Goal: Information Seeking & Learning: Learn about a topic

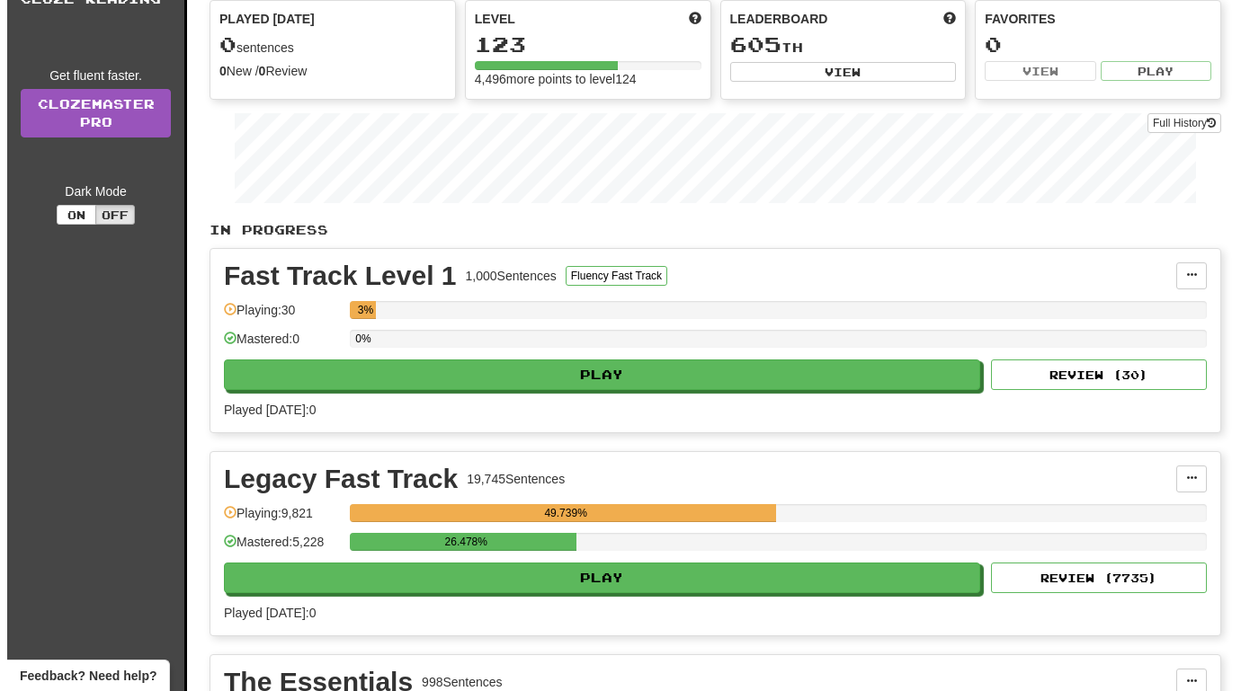
scroll to position [168, 0]
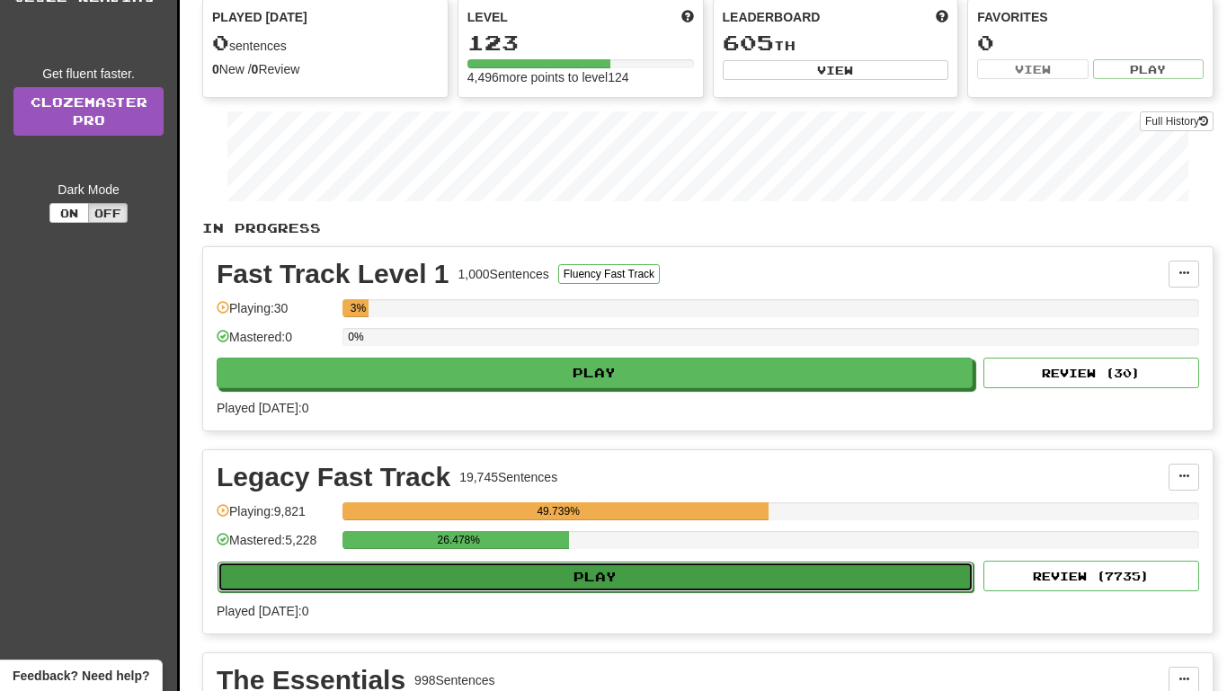
click at [780, 577] on button "Play" at bounding box center [596, 577] width 756 height 31
select select "**"
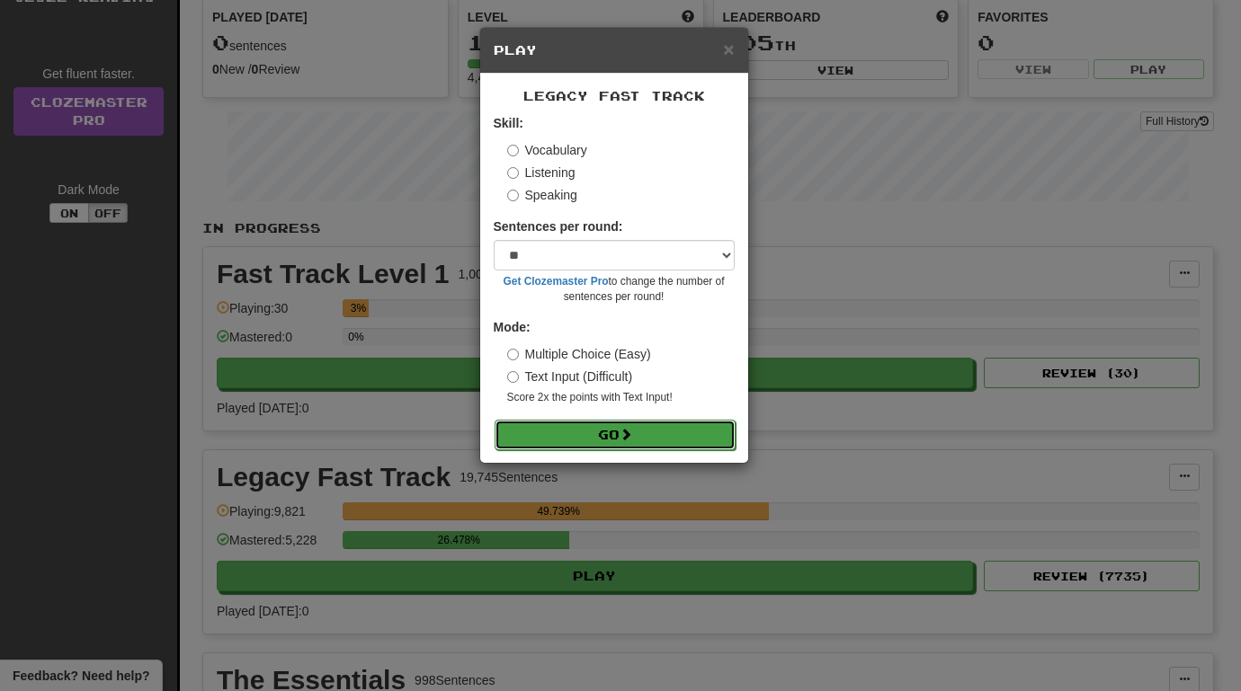
click at [656, 435] on button "Go" at bounding box center [614, 435] width 241 height 31
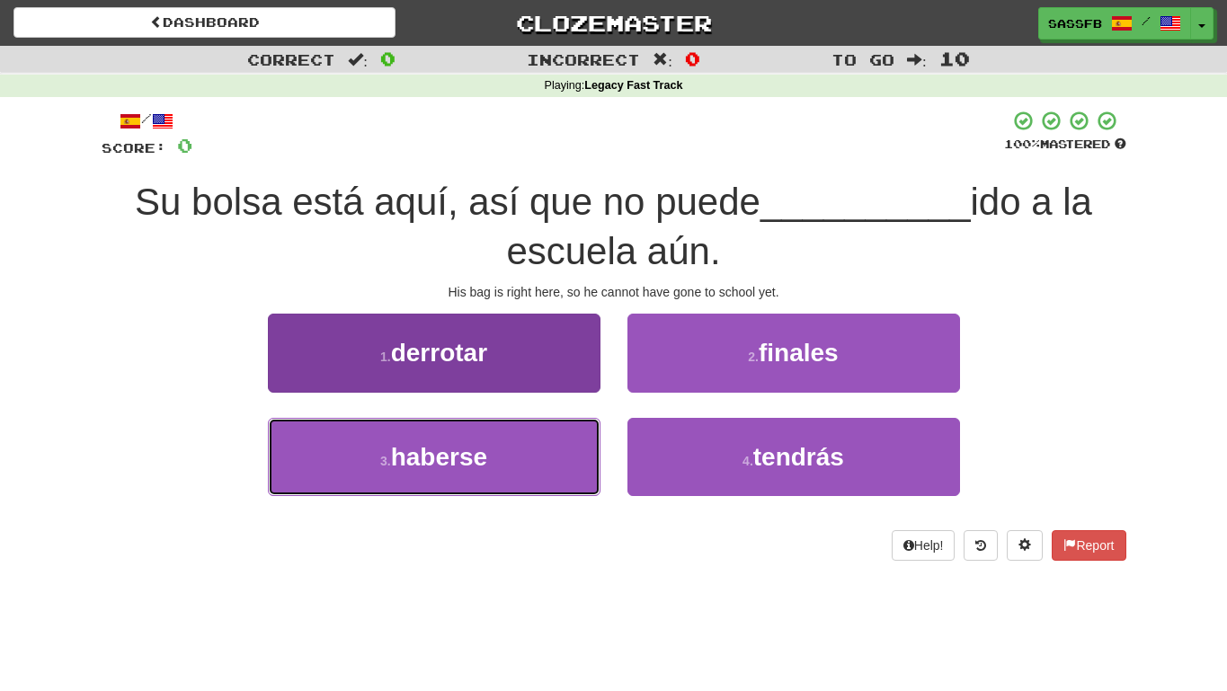
drag, startPoint x: 511, startPoint y: 455, endPoint x: 525, endPoint y: 450, distance: 15.1
click at [511, 455] on button "3 . haberse" at bounding box center [434, 457] width 333 height 78
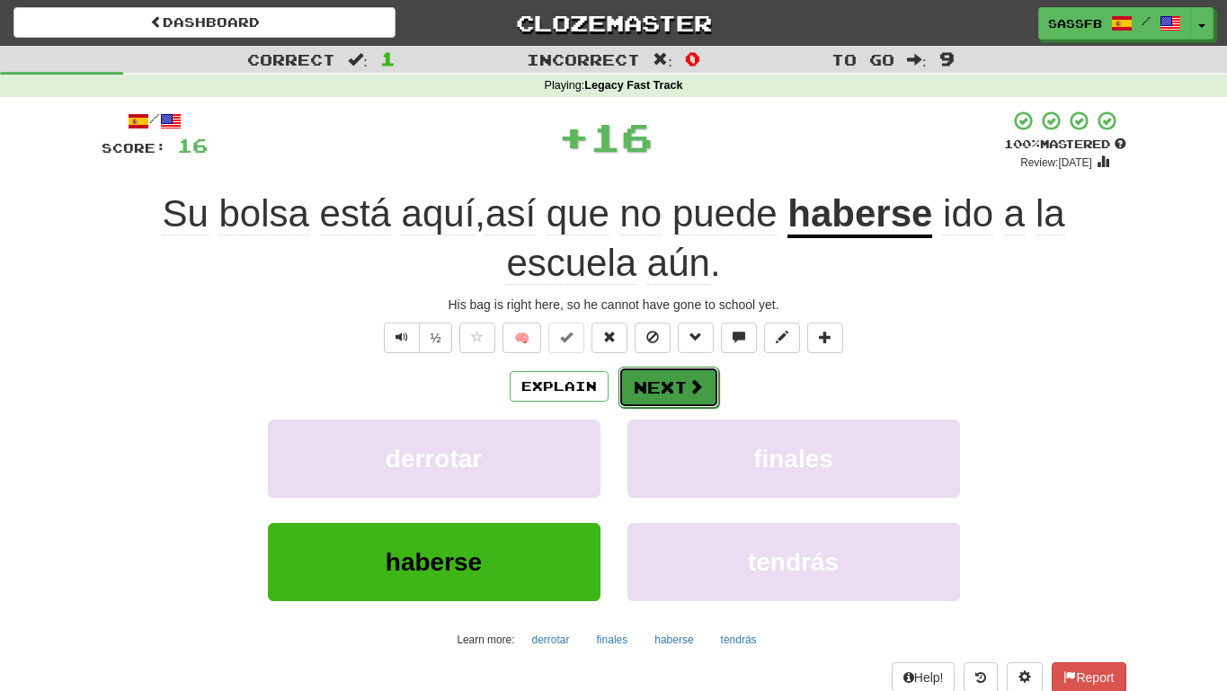
click at [654, 367] on button "Next" at bounding box center [668, 387] width 101 height 41
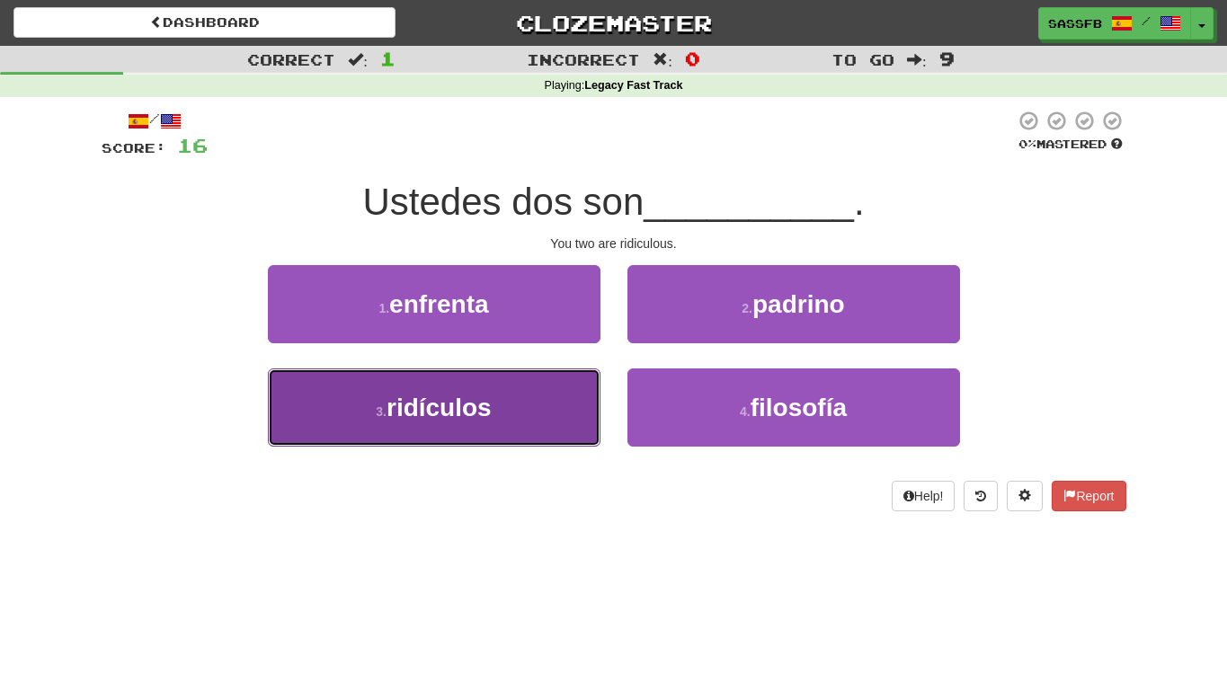
click at [461, 418] on span "ridículos" at bounding box center [439, 408] width 105 height 28
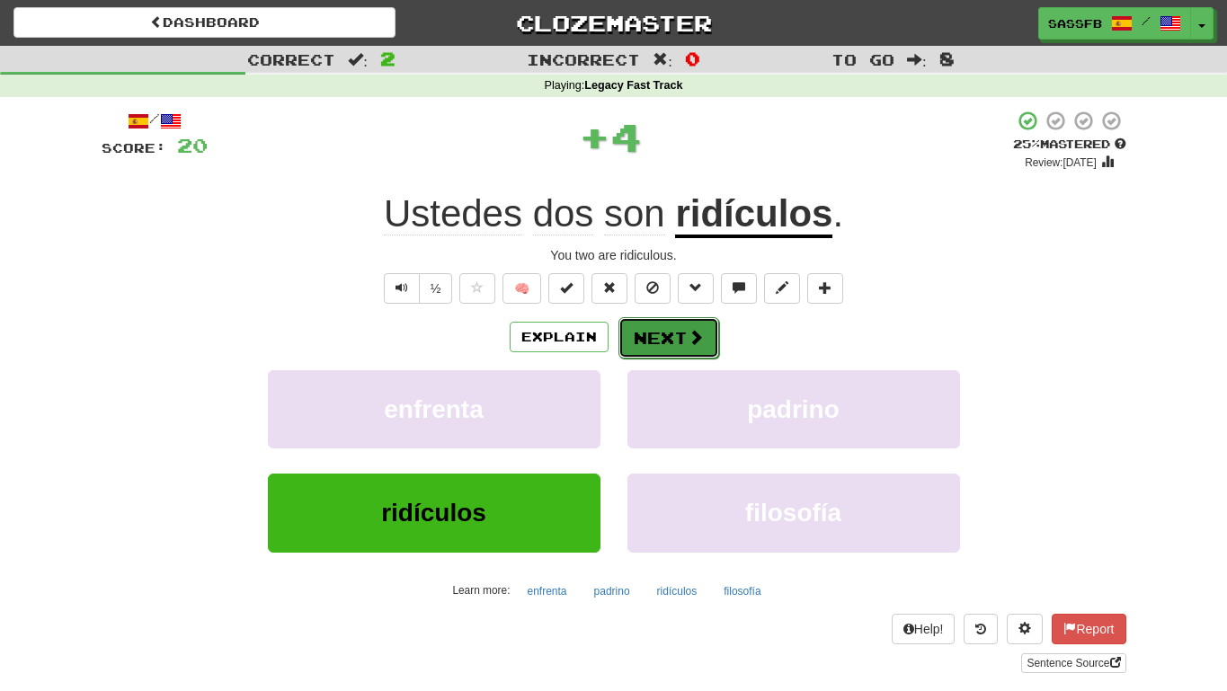
click at [663, 327] on button "Next" at bounding box center [668, 337] width 101 height 41
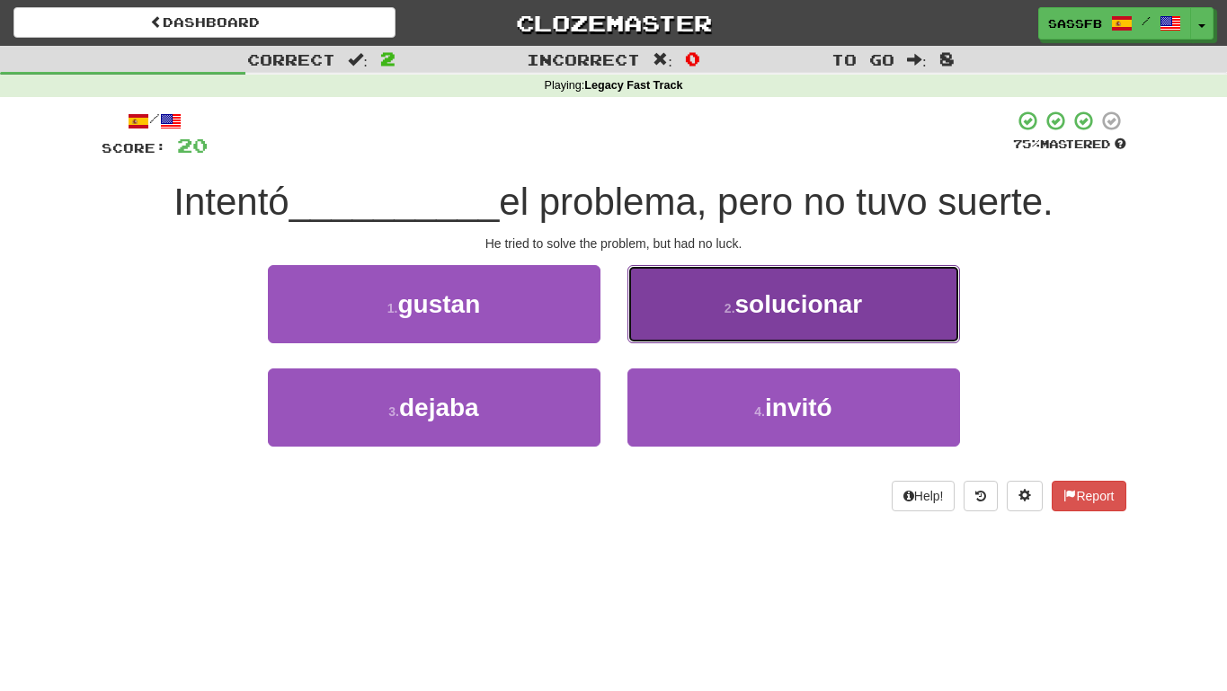
click at [752, 326] on button "2 . solucionar" at bounding box center [793, 304] width 333 height 78
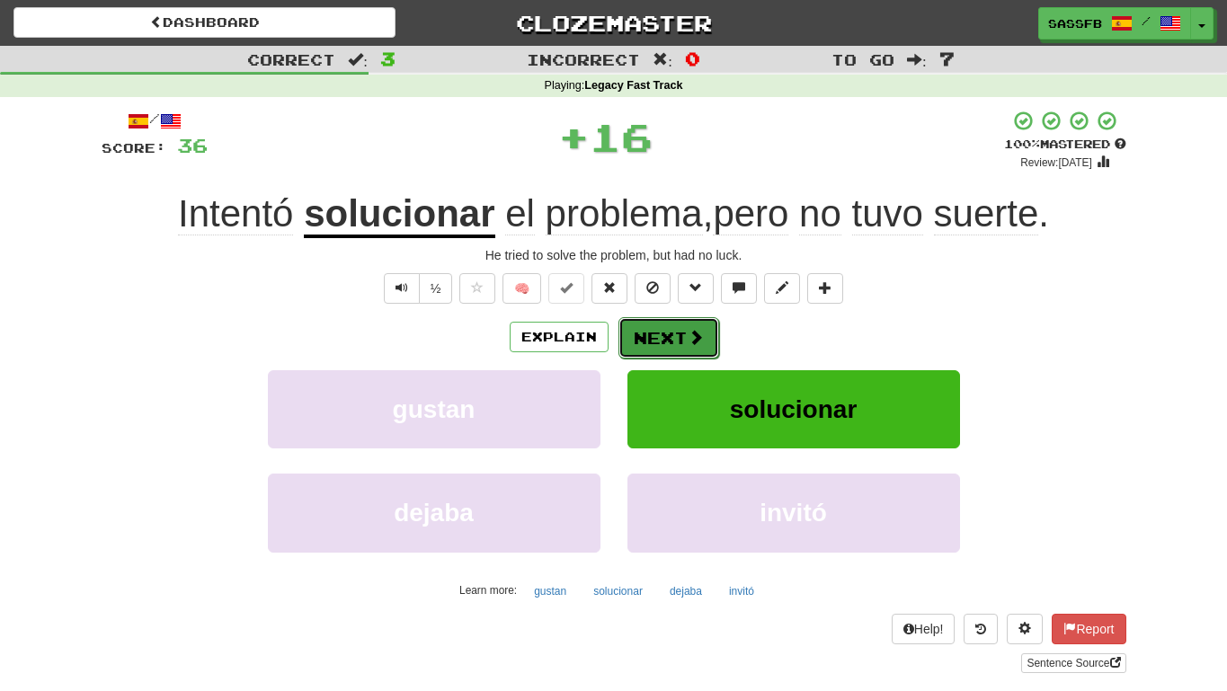
click at [680, 356] on button "Next" at bounding box center [668, 337] width 101 height 41
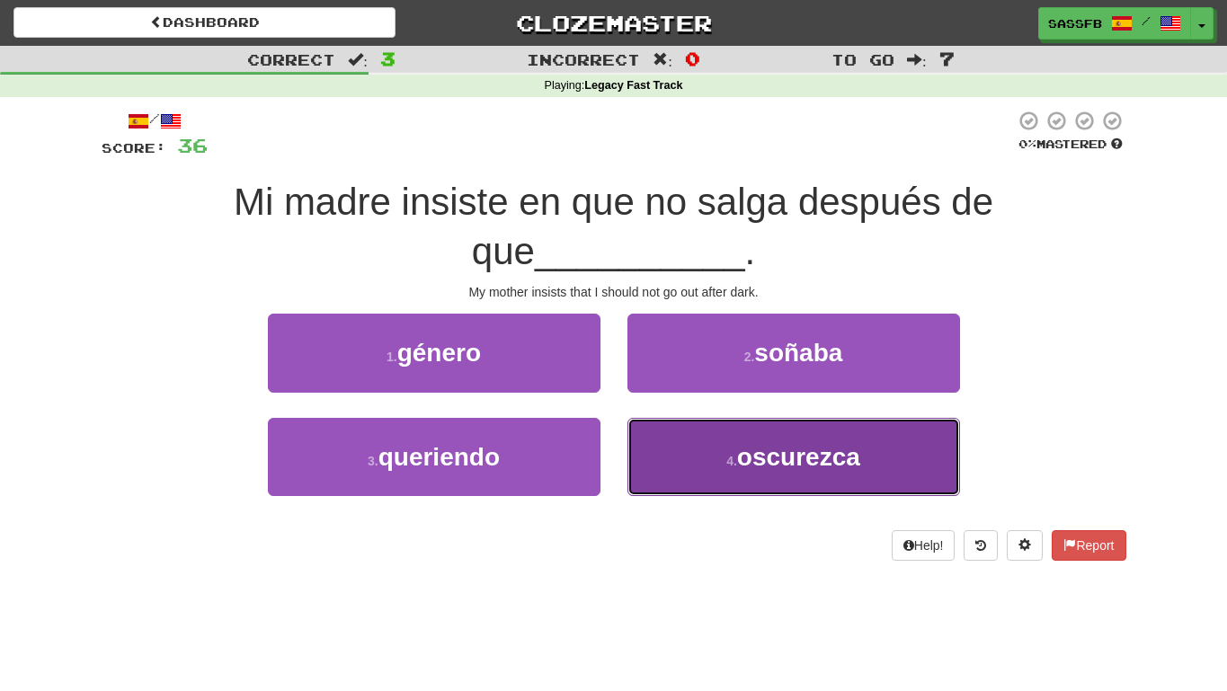
click at [691, 478] on button "4 . oscurezca" at bounding box center [793, 457] width 333 height 78
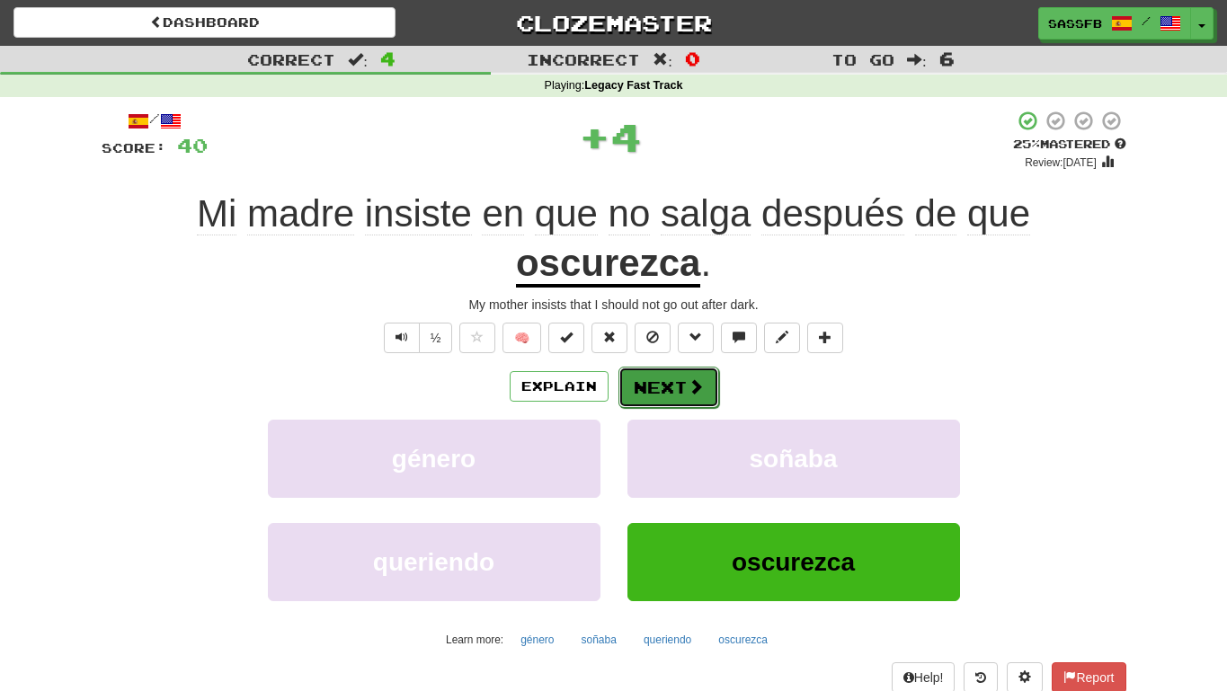
click at [700, 392] on span at bounding box center [696, 386] width 16 height 16
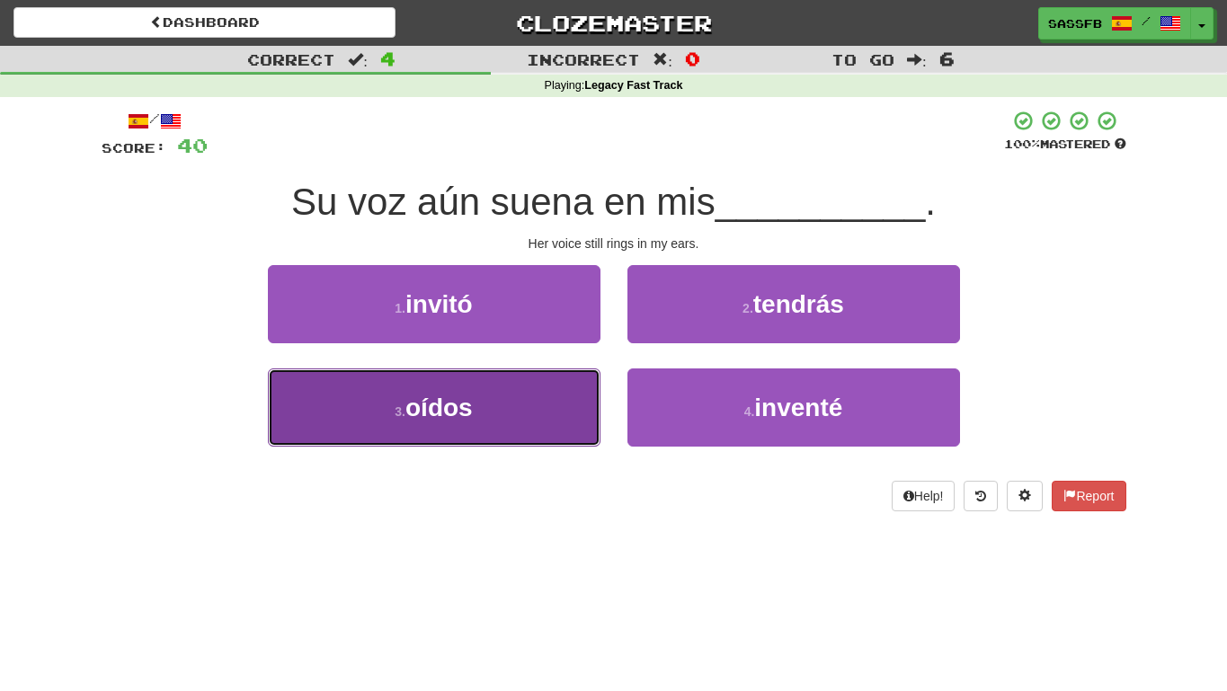
click at [423, 434] on button "3 . oídos" at bounding box center [434, 408] width 333 height 78
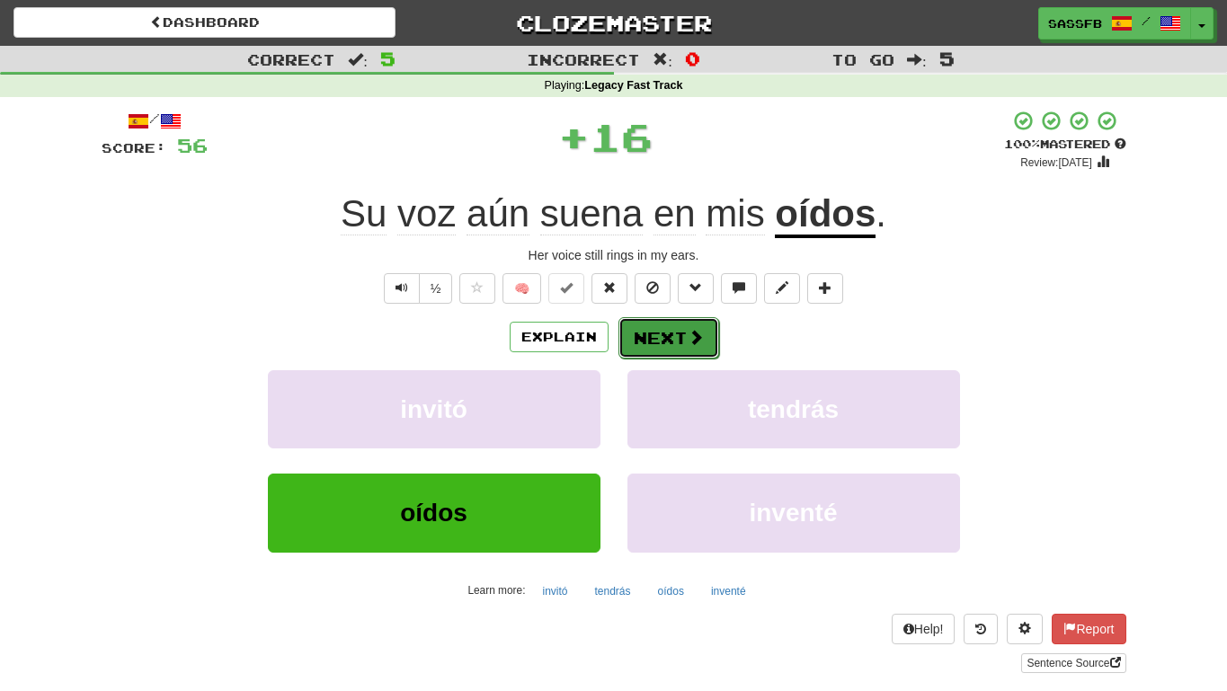
click at [659, 338] on button "Next" at bounding box center [668, 337] width 101 height 41
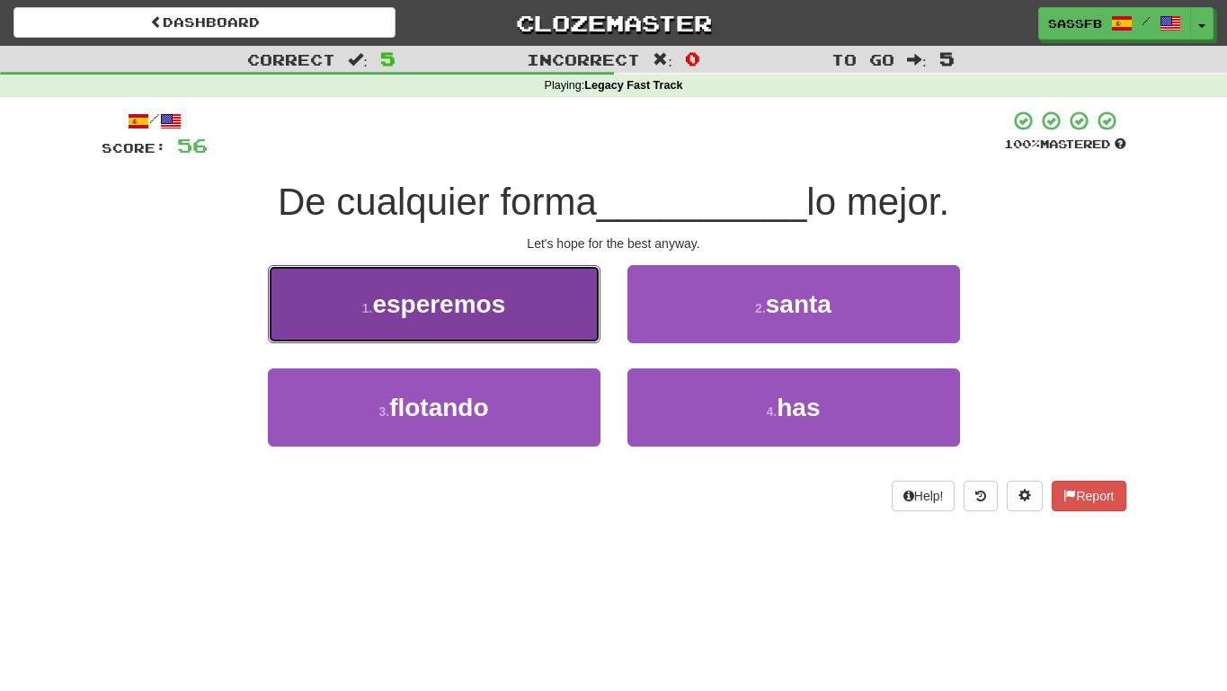
click at [458, 328] on button "1 . esperemos" at bounding box center [434, 304] width 333 height 78
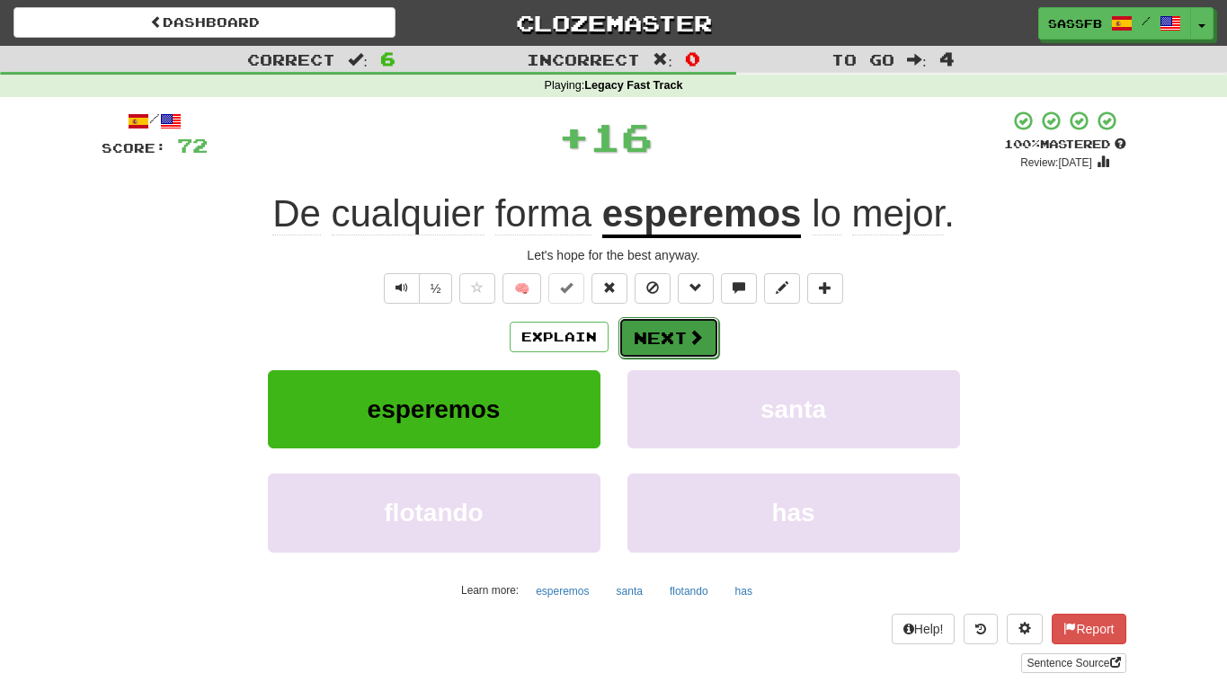
click at [649, 343] on button "Next" at bounding box center [668, 337] width 101 height 41
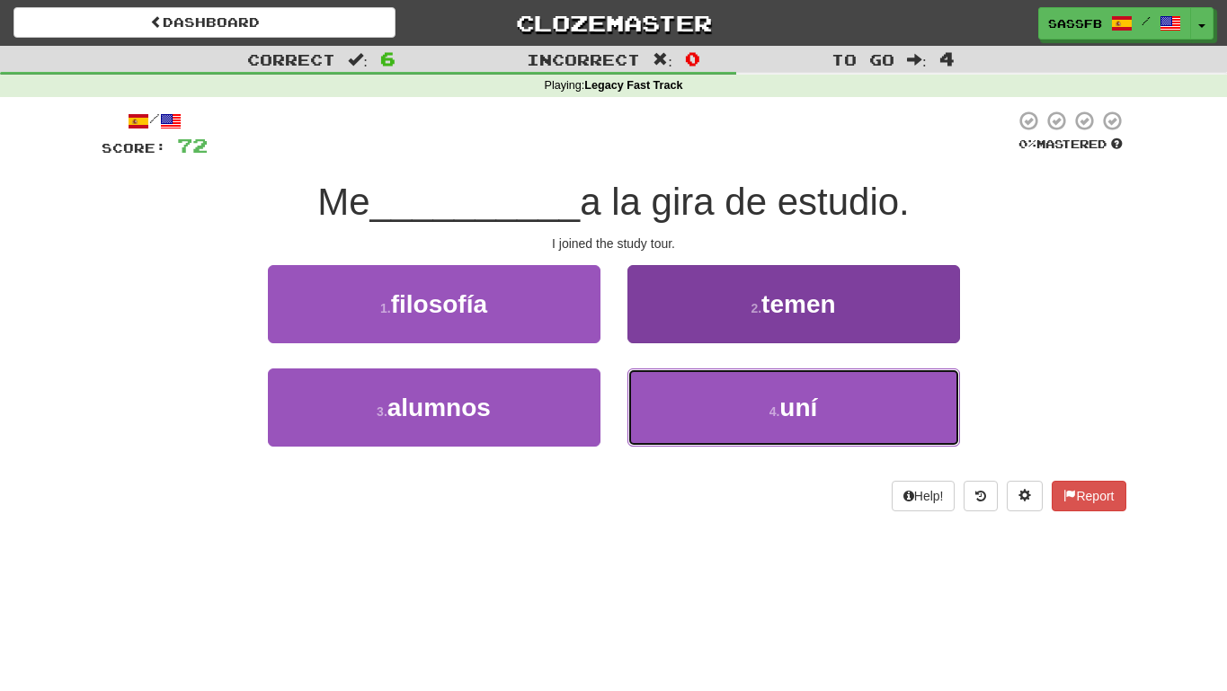
click at [745, 422] on button "4 . uní" at bounding box center [793, 408] width 333 height 78
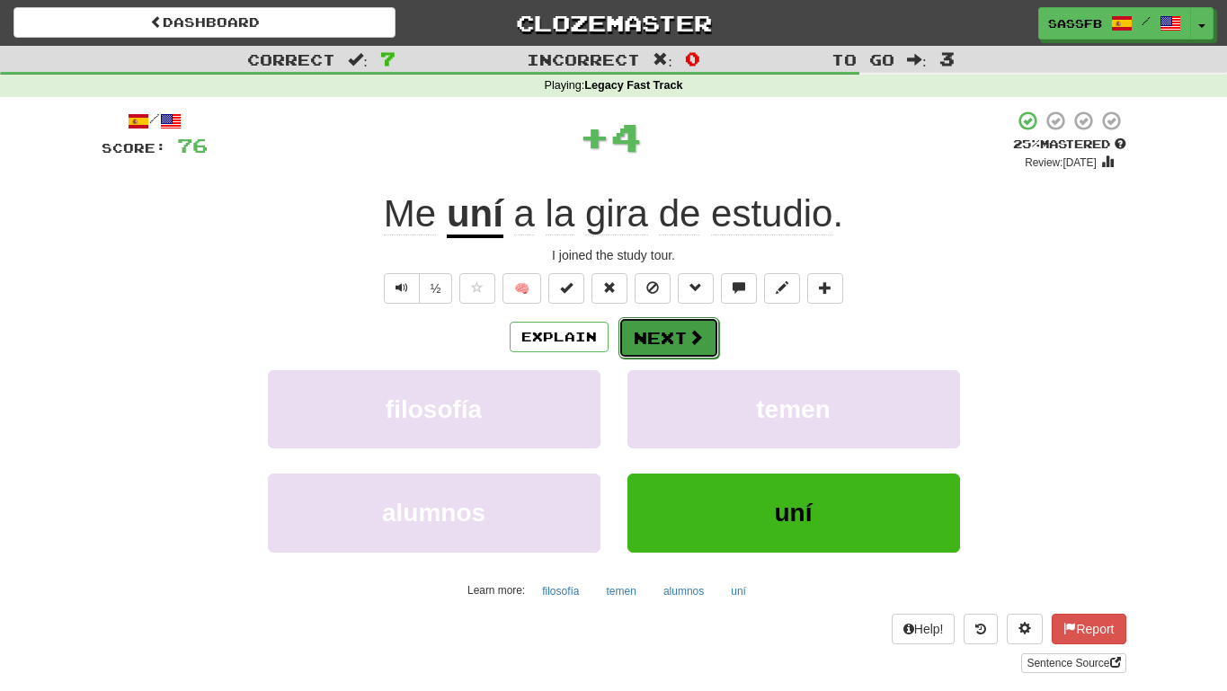
click at [664, 322] on button "Next" at bounding box center [668, 337] width 101 height 41
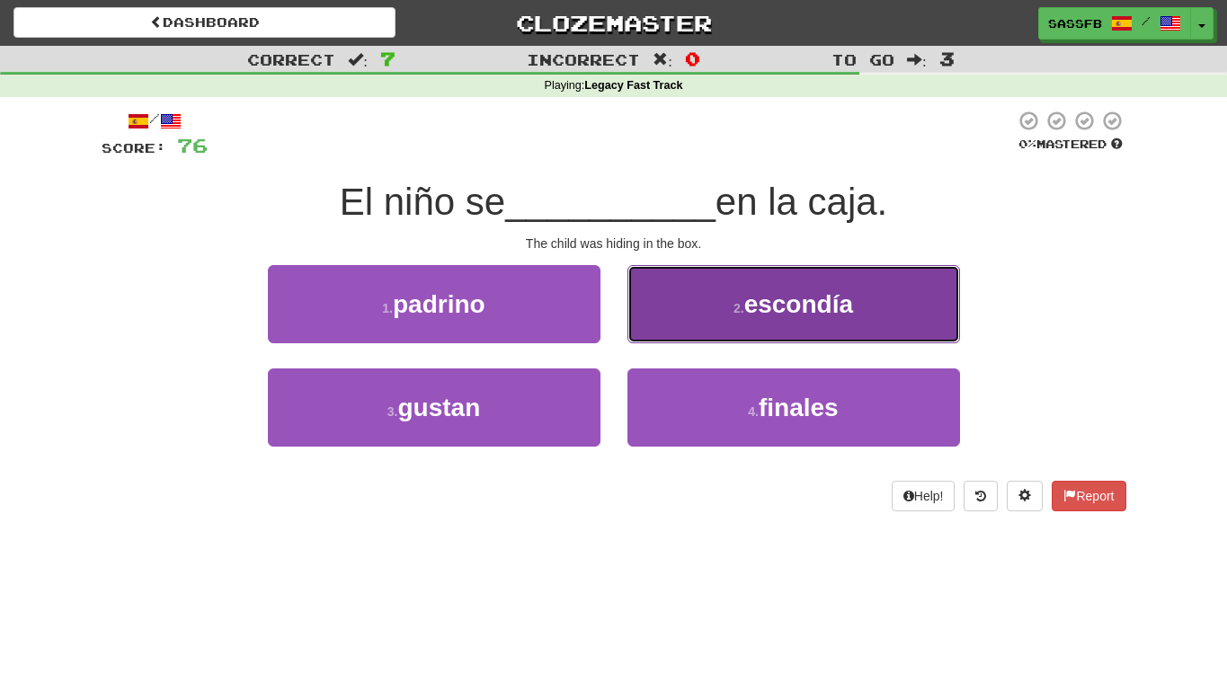
click at [728, 331] on button "2 . escondía" at bounding box center [793, 304] width 333 height 78
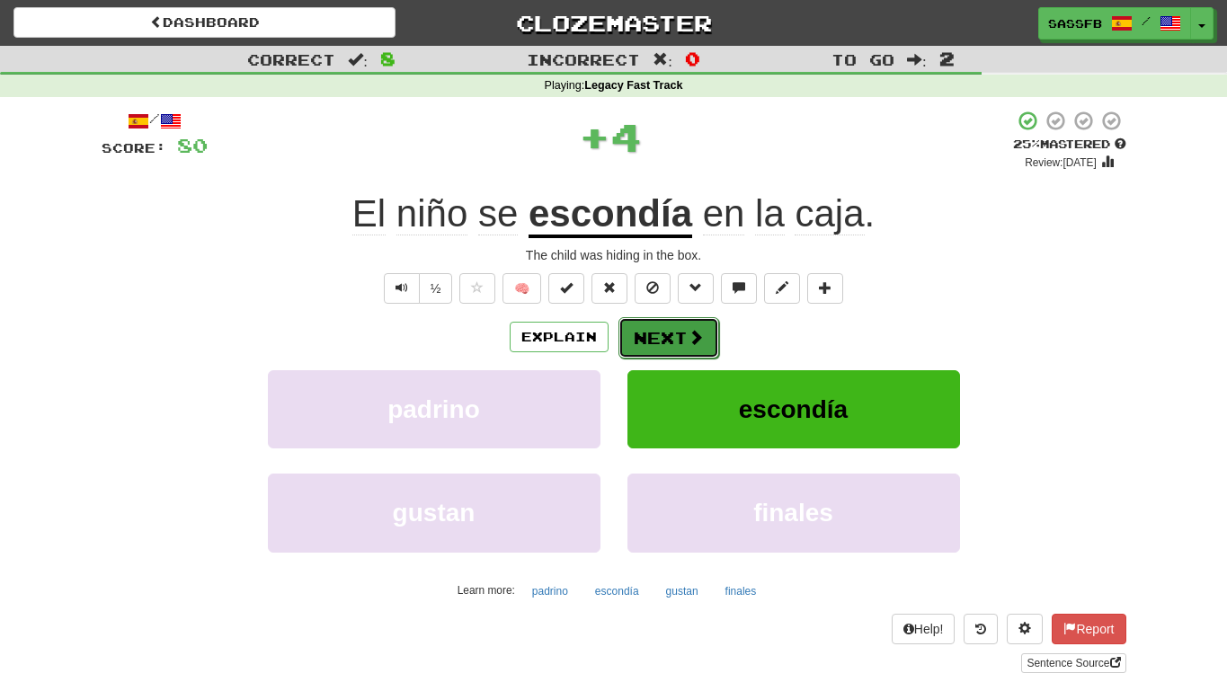
click at [662, 342] on button "Next" at bounding box center [668, 337] width 101 height 41
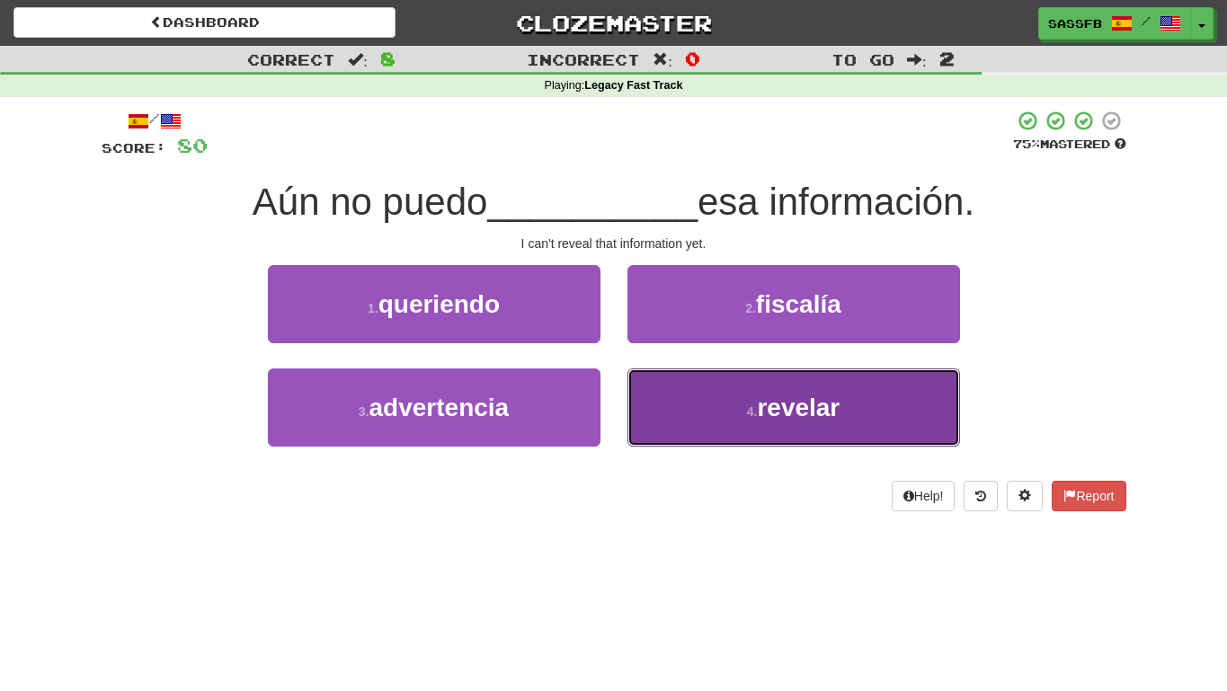
click at [740, 420] on button "4 . revelar" at bounding box center [793, 408] width 333 height 78
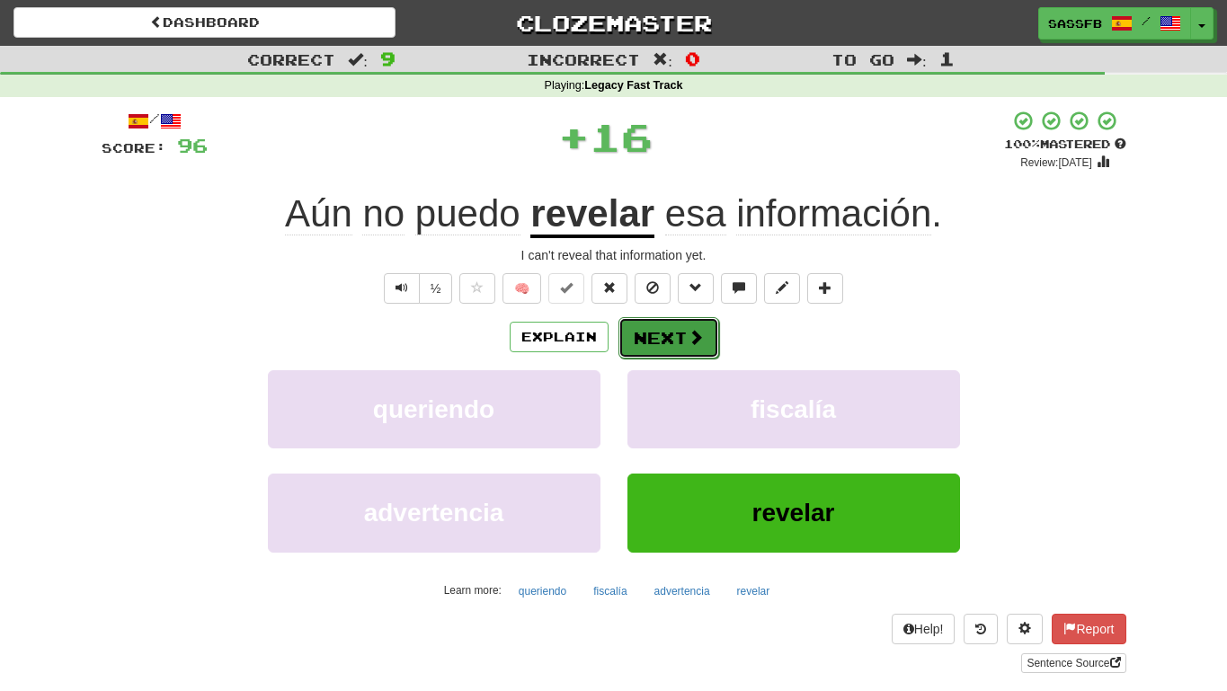
click at [694, 343] on span at bounding box center [696, 337] width 16 height 16
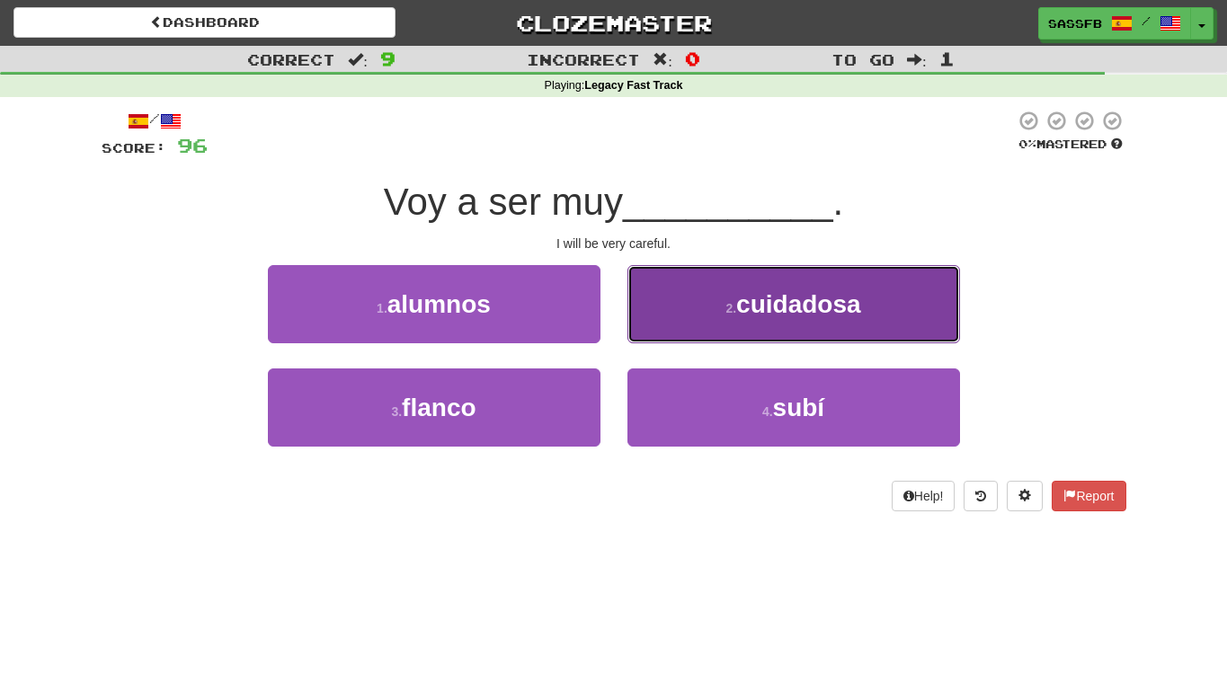
click at [734, 316] on button "2 . cuidadosa" at bounding box center [793, 304] width 333 height 78
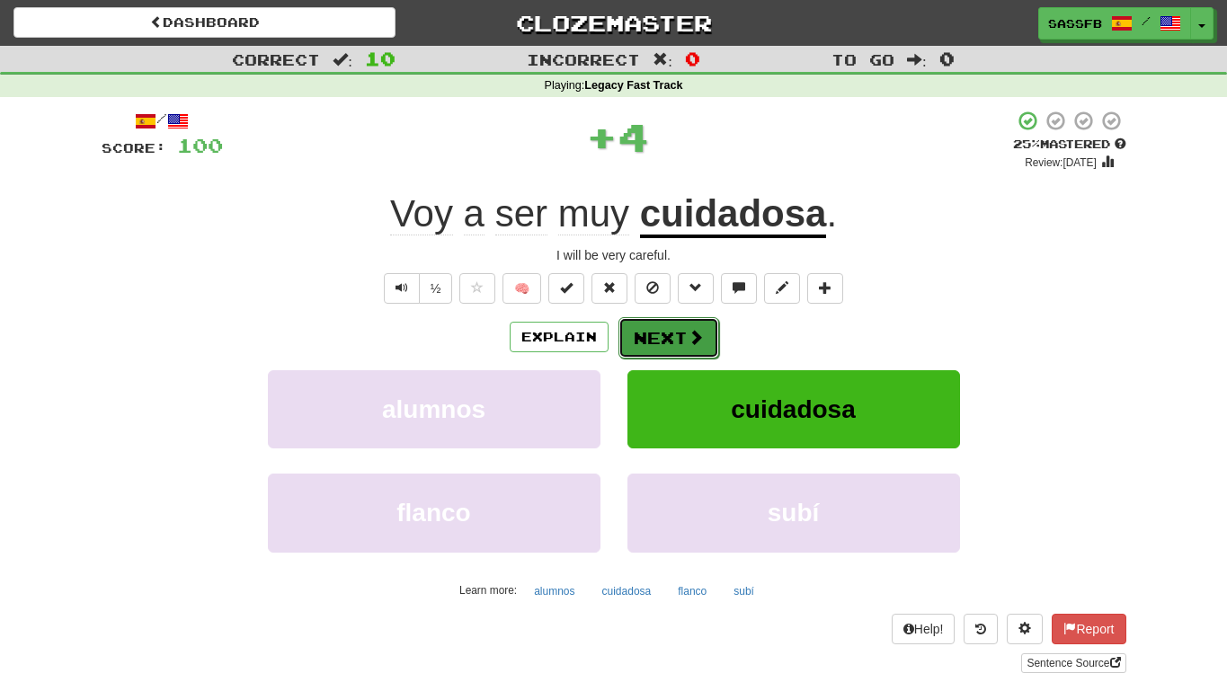
click at [650, 344] on button "Next" at bounding box center [668, 337] width 101 height 41
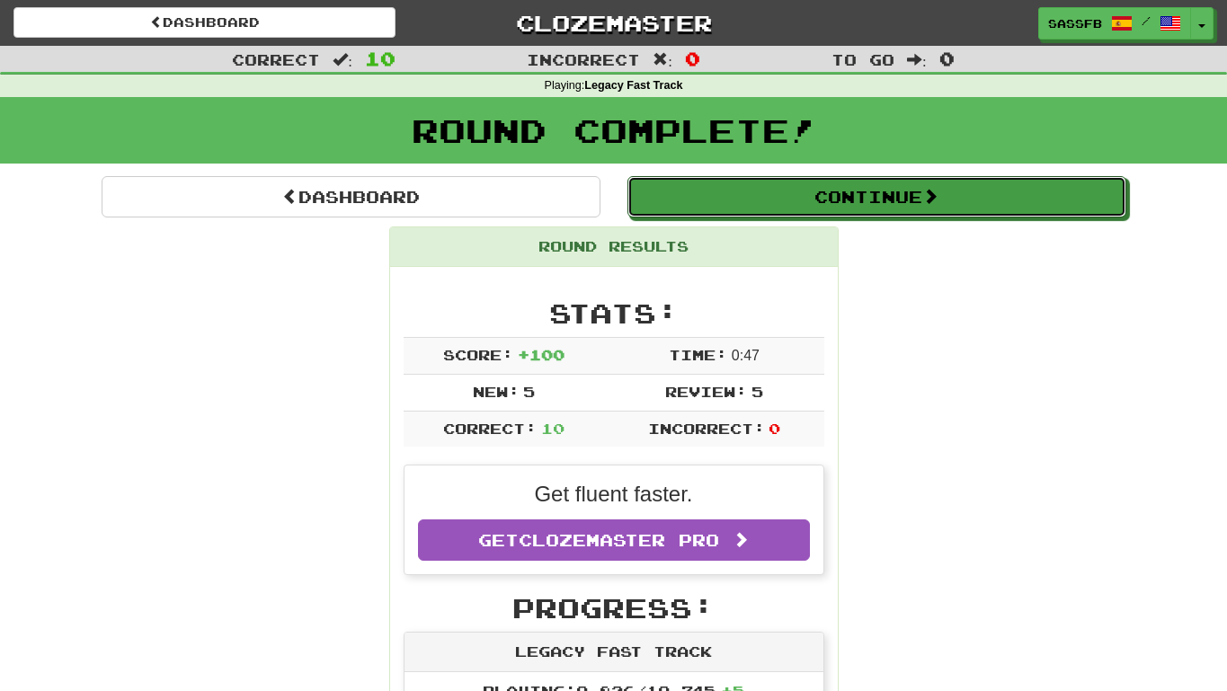
drag, startPoint x: 1067, startPoint y: 197, endPoint x: 1043, endPoint y: 212, distance: 28.7
click at [1067, 197] on button "Continue" at bounding box center [876, 196] width 499 height 41
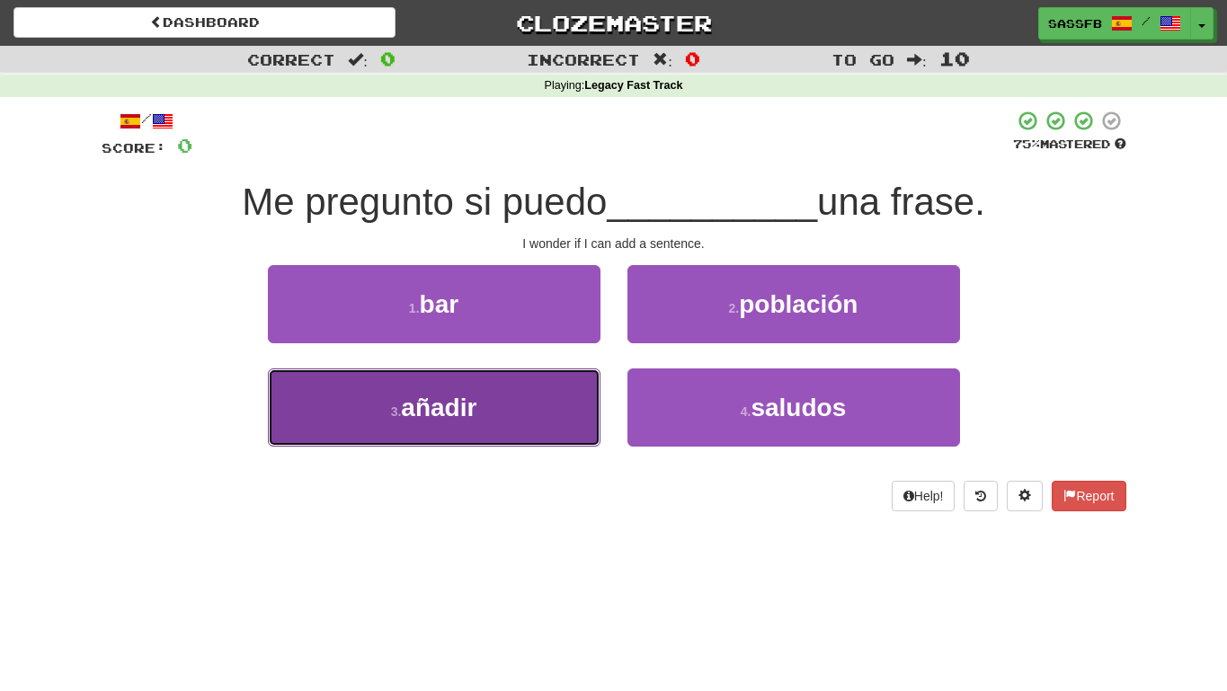
click at [480, 403] on button "3 . añadir" at bounding box center [434, 408] width 333 height 78
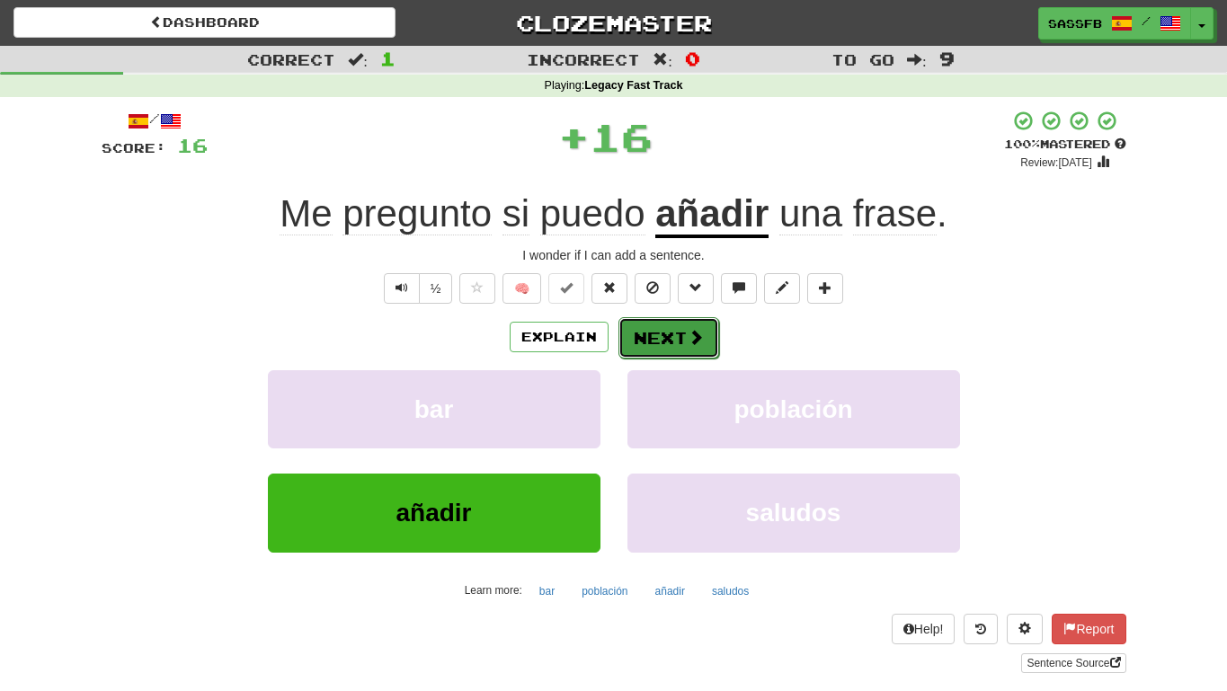
click at [679, 335] on button "Next" at bounding box center [668, 337] width 101 height 41
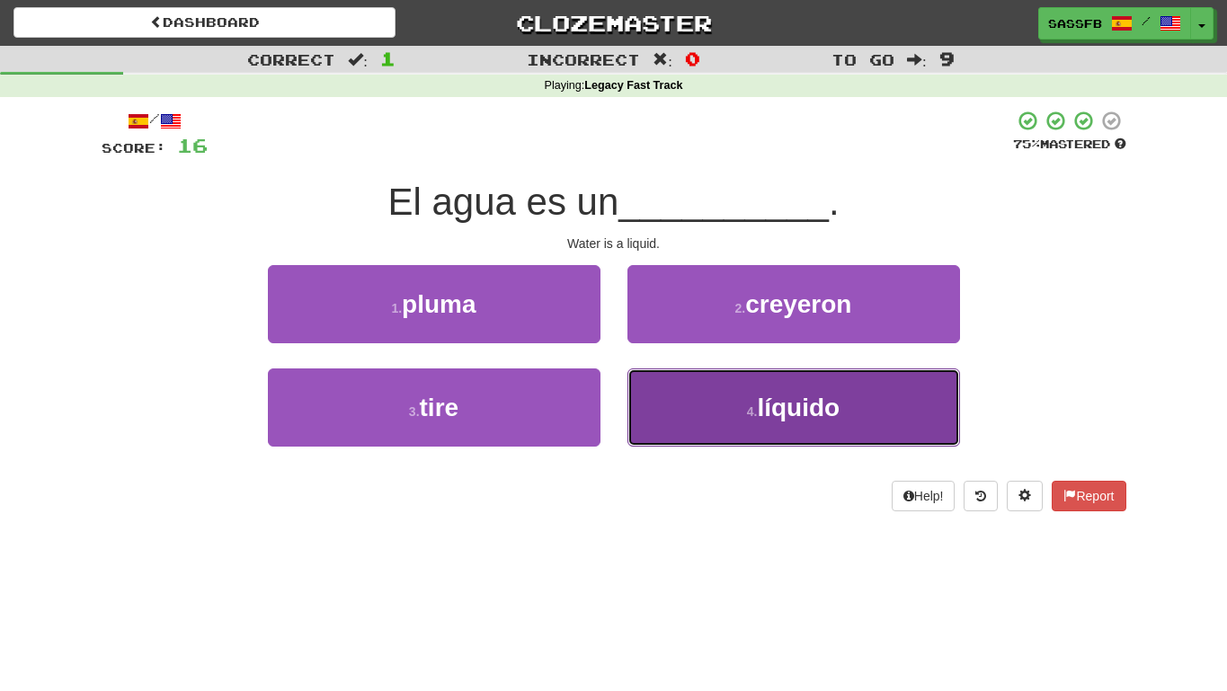
click at [804, 423] on button "4 . líquido" at bounding box center [793, 408] width 333 height 78
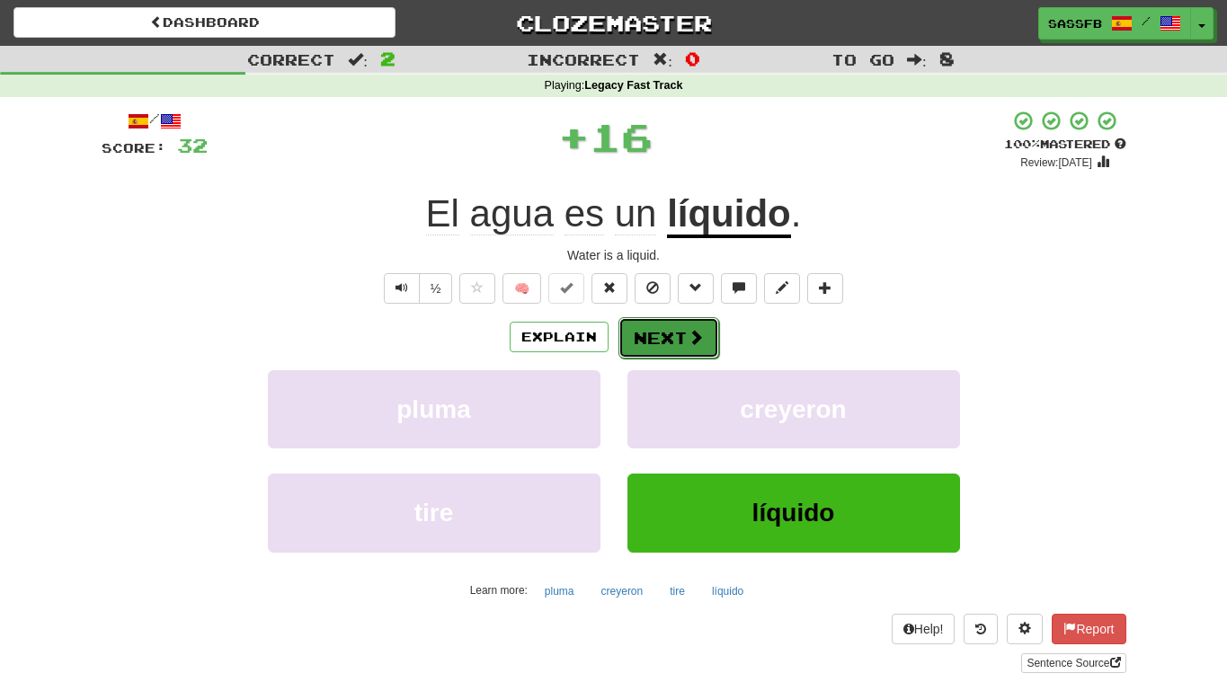
click at [662, 325] on button "Next" at bounding box center [668, 337] width 101 height 41
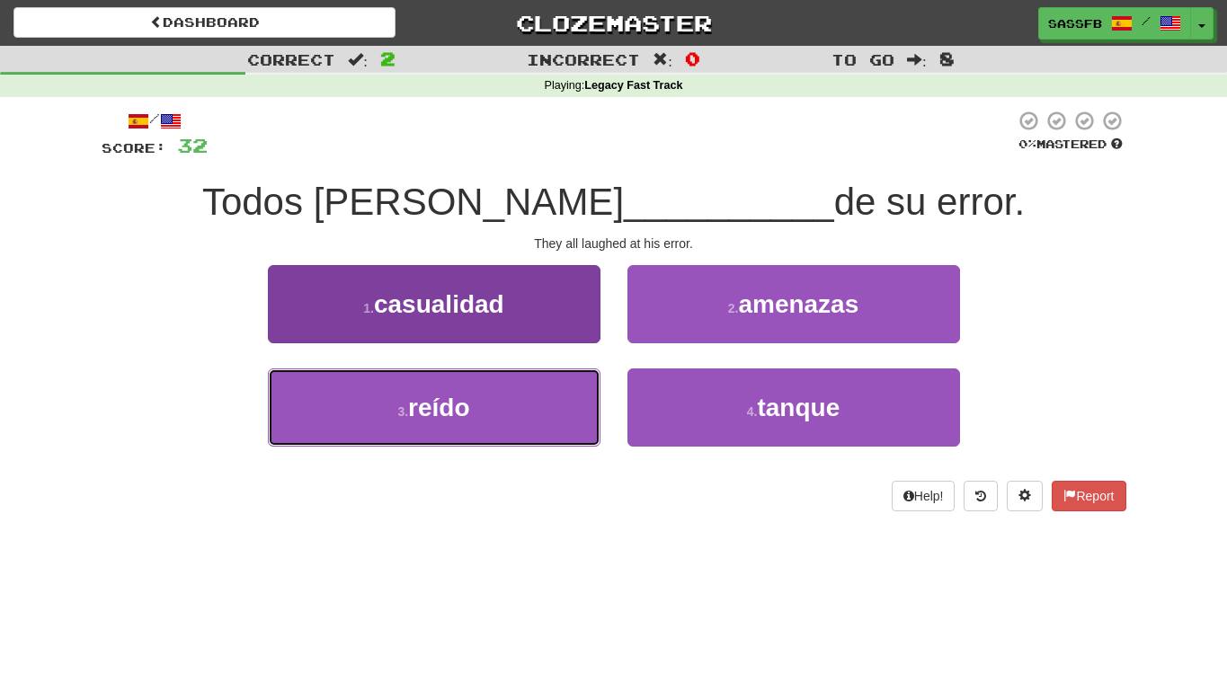
click at [451, 435] on button "3 . reído" at bounding box center [434, 408] width 333 height 78
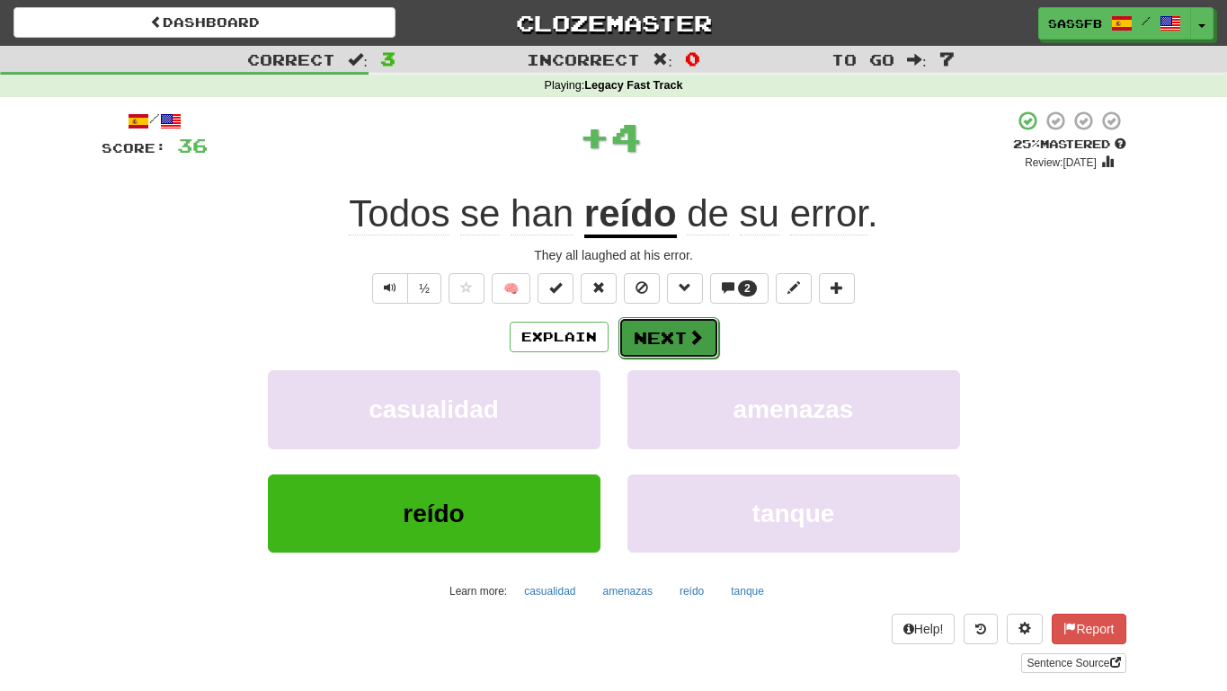
click at [682, 339] on button "Next" at bounding box center [668, 337] width 101 height 41
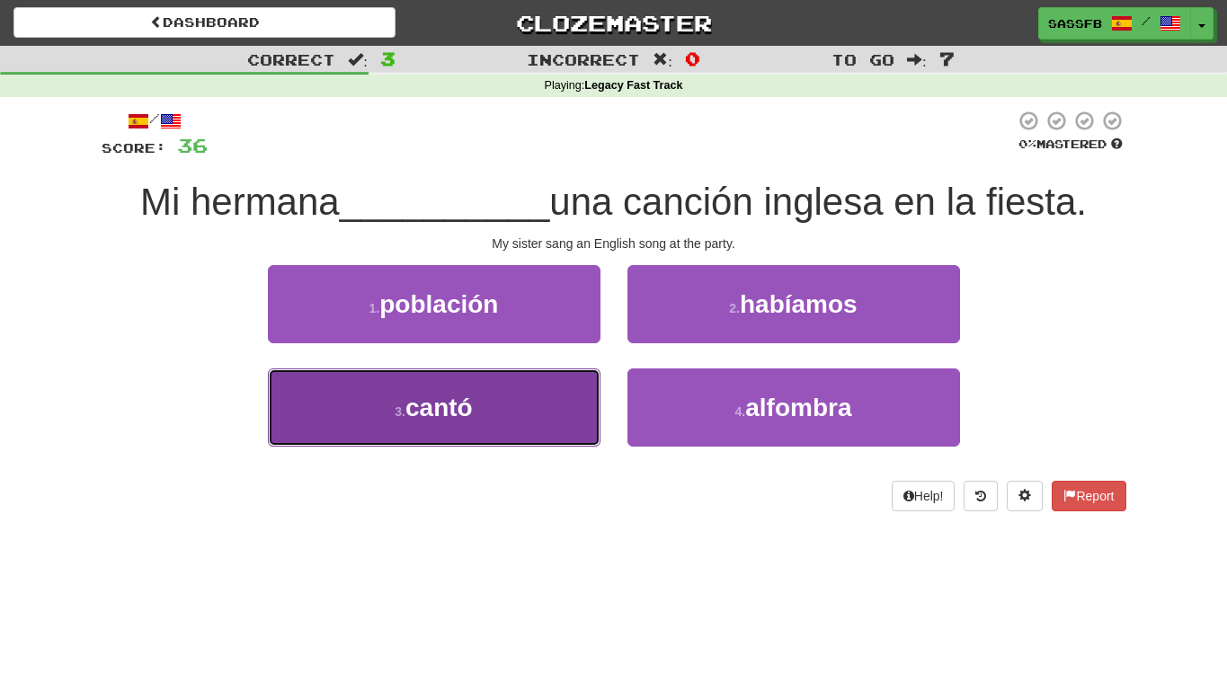
click at [502, 397] on button "3 . cantó" at bounding box center [434, 408] width 333 height 78
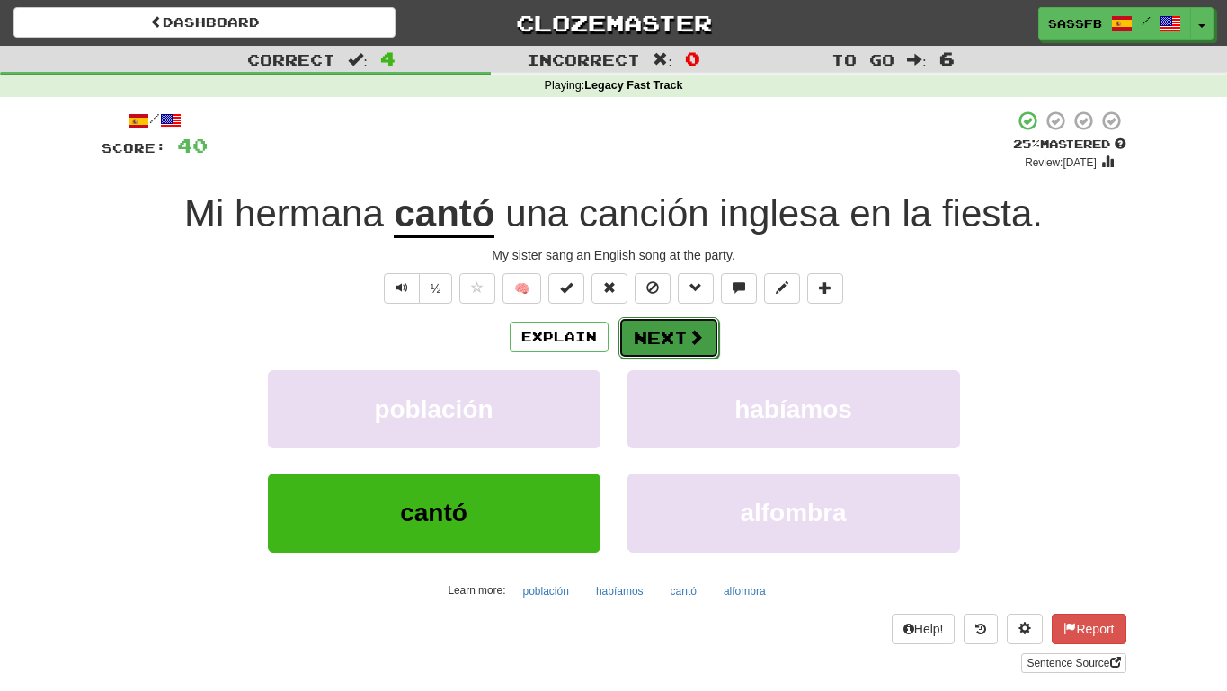
click at [670, 350] on button "Next" at bounding box center [668, 337] width 101 height 41
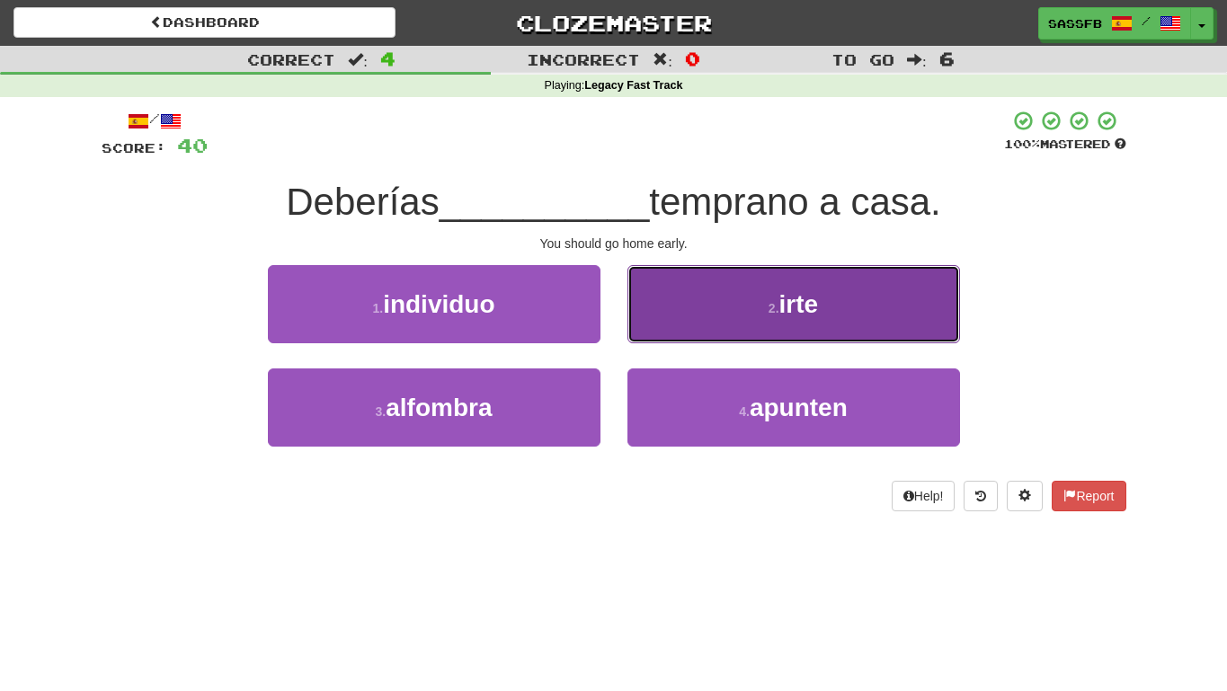
click at [750, 316] on button "2 . irte" at bounding box center [793, 304] width 333 height 78
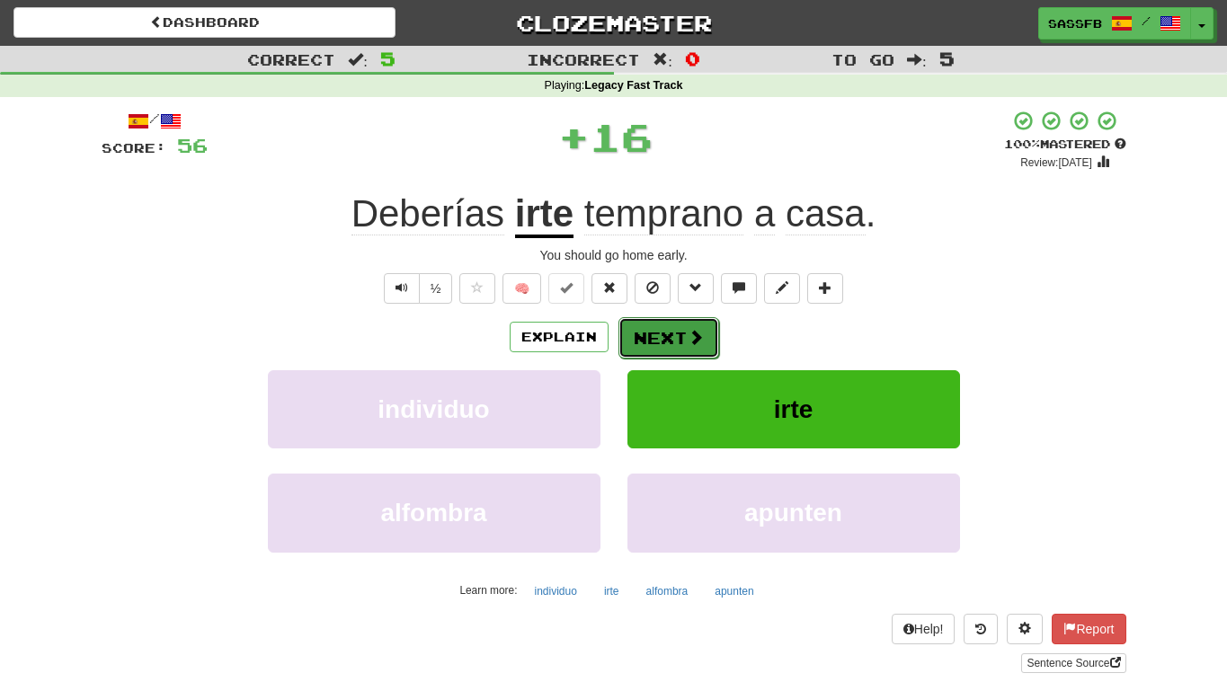
click at [667, 341] on button "Next" at bounding box center [668, 337] width 101 height 41
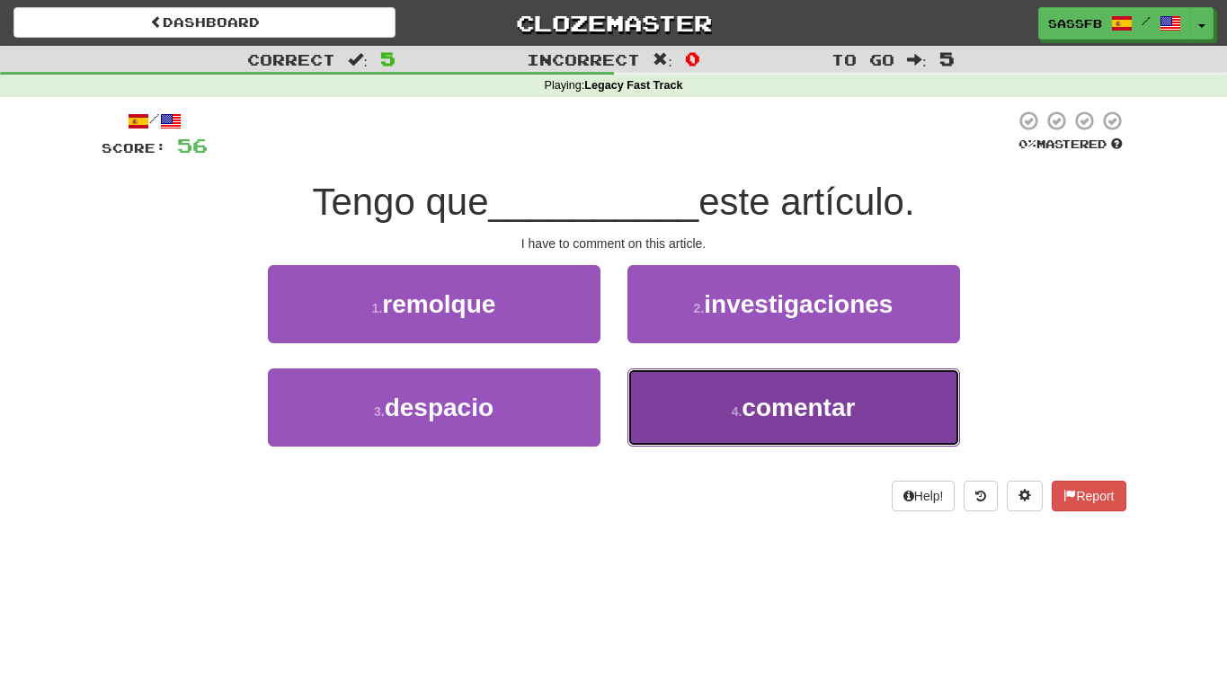
click at [802, 443] on button "4 . comentar" at bounding box center [793, 408] width 333 height 78
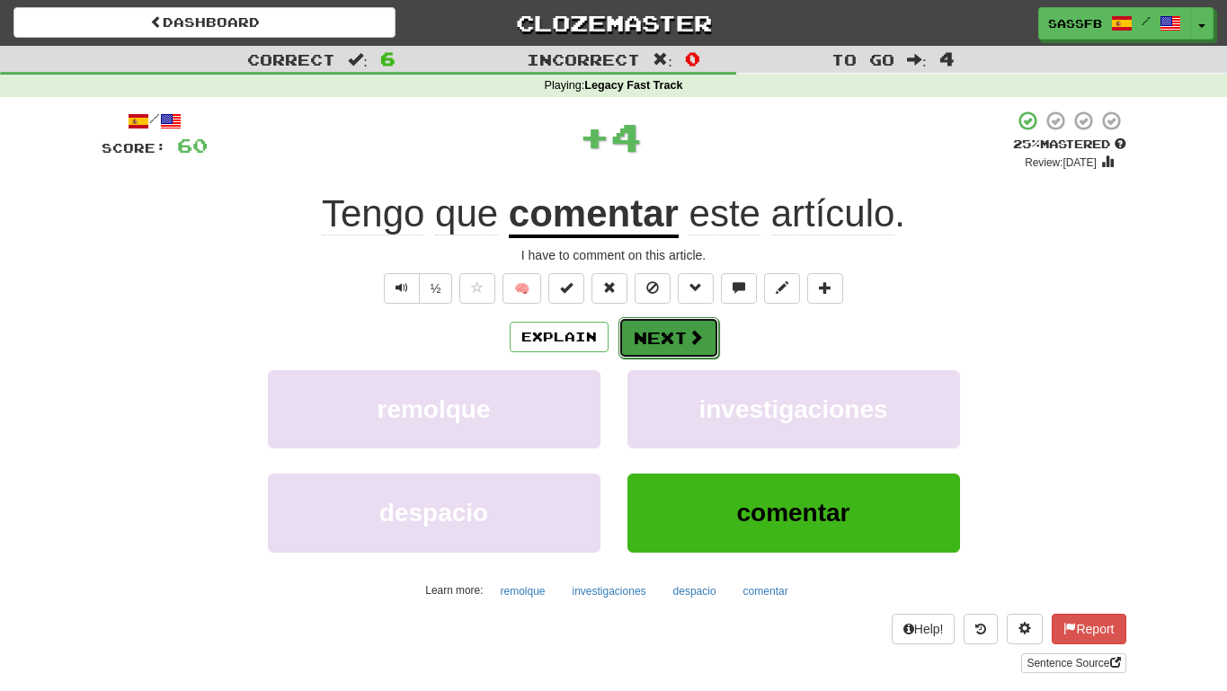
click at [668, 333] on button "Next" at bounding box center [668, 337] width 101 height 41
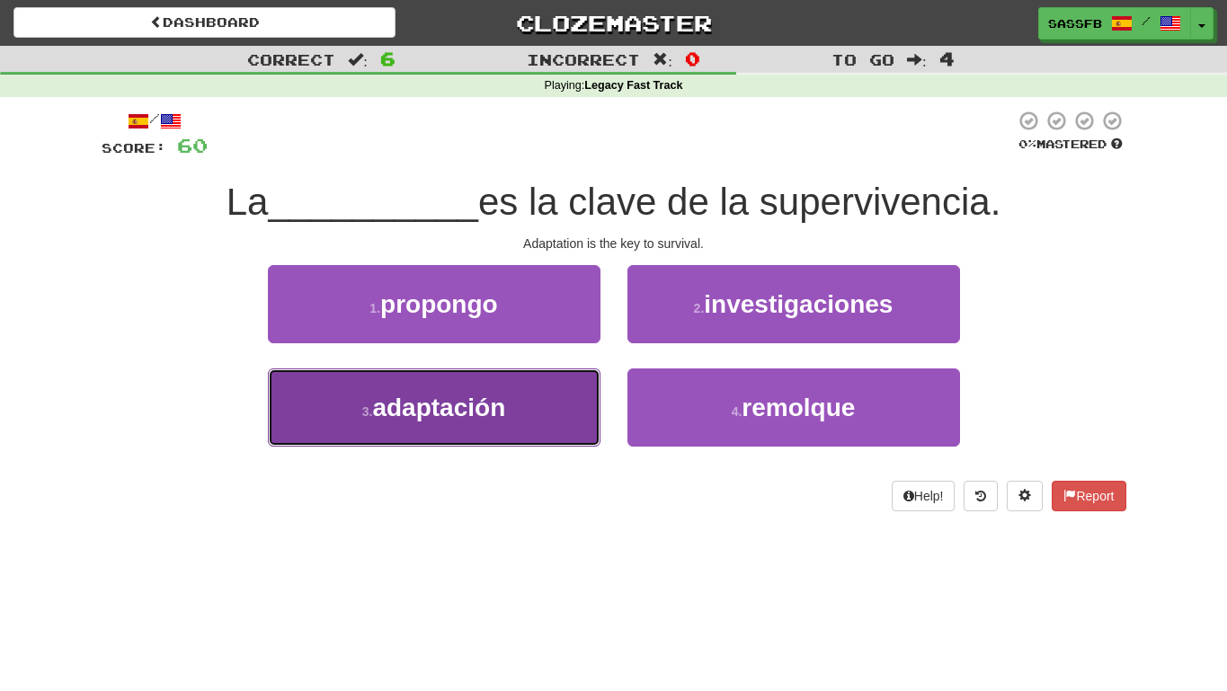
click at [419, 436] on button "3 . adaptación" at bounding box center [434, 408] width 333 height 78
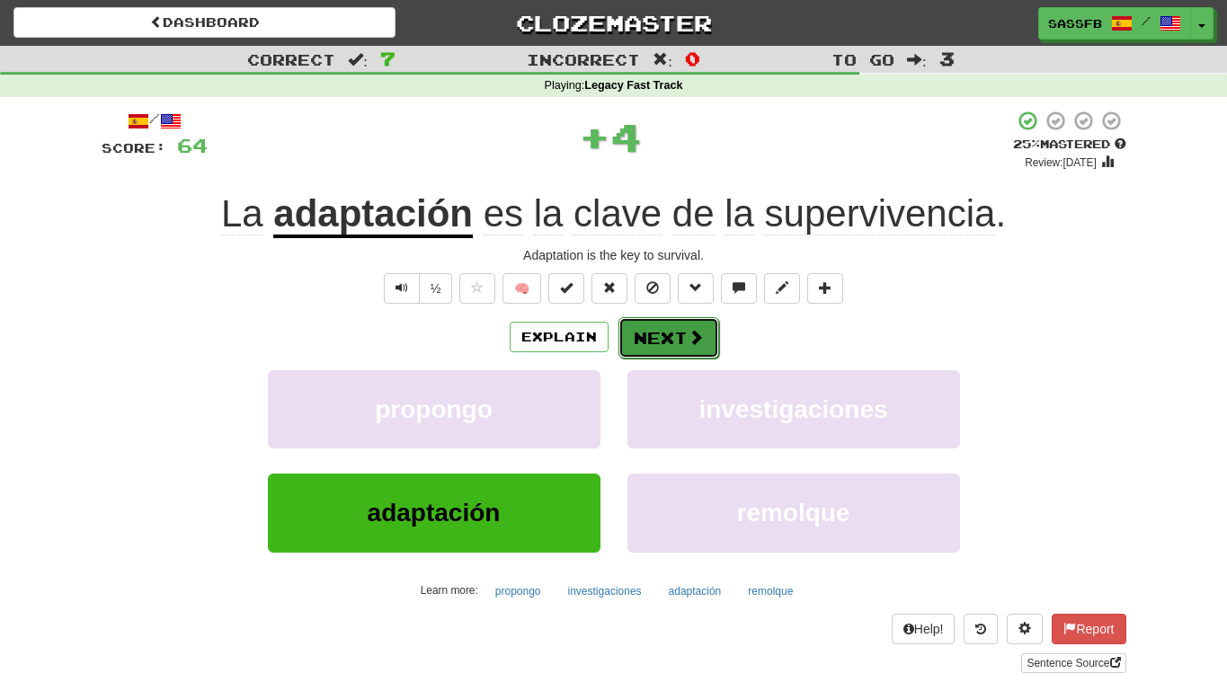
click at [698, 337] on span at bounding box center [696, 337] width 16 height 16
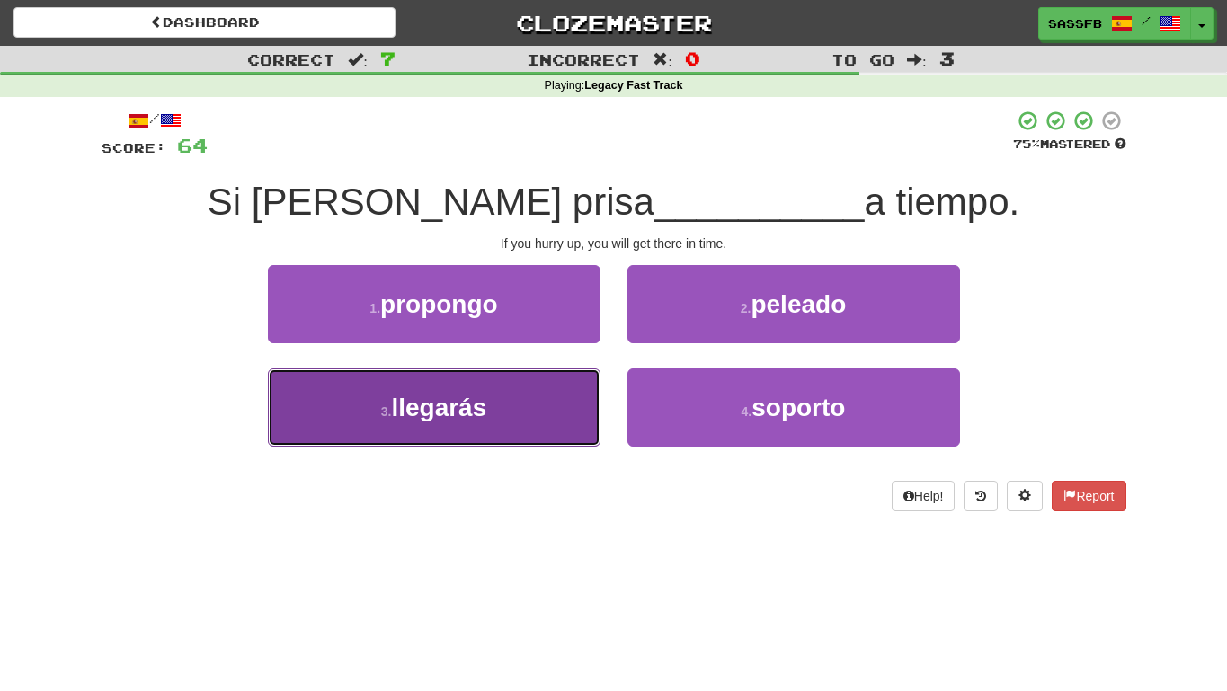
click at [520, 382] on button "3 . llegarás" at bounding box center [434, 408] width 333 height 78
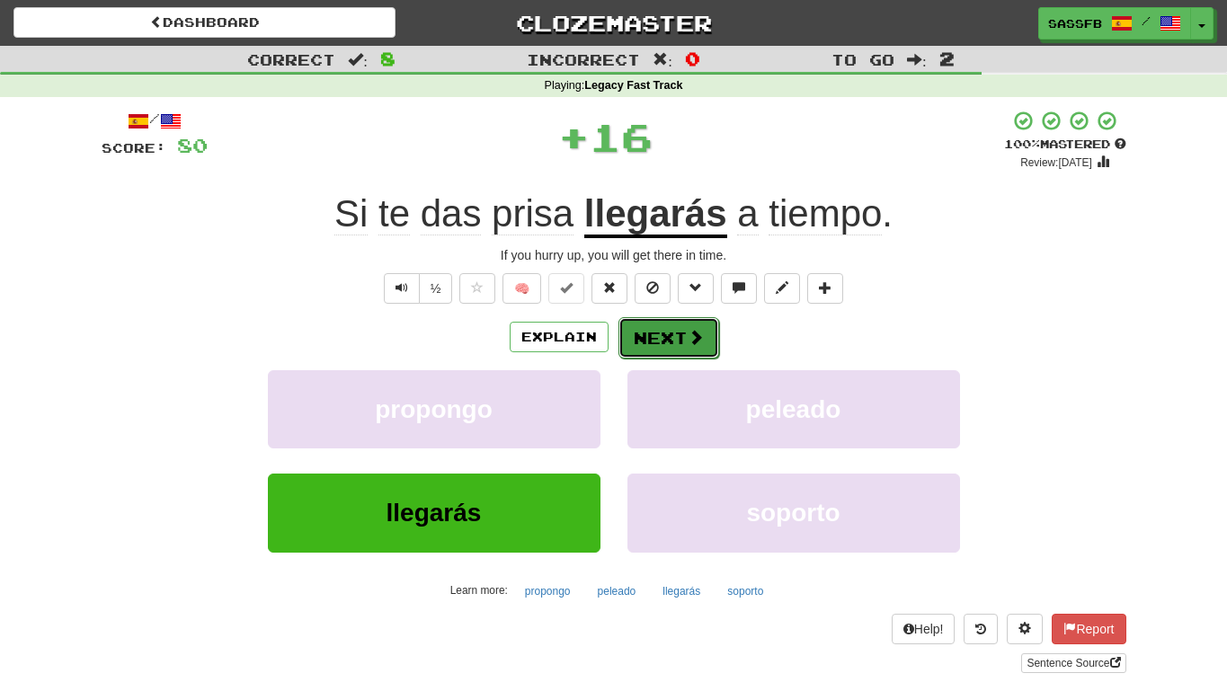
click at [656, 340] on button "Next" at bounding box center [668, 337] width 101 height 41
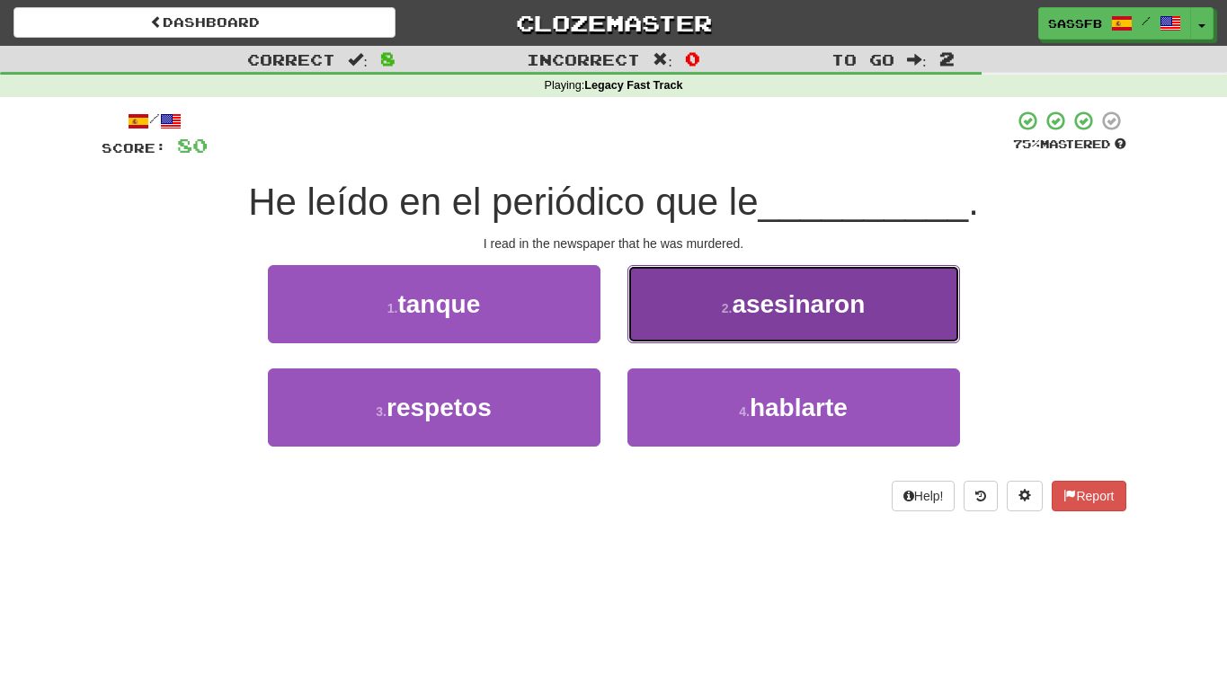
click at [818, 326] on button "2 . asesinaron" at bounding box center [793, 304] width 333 height 78
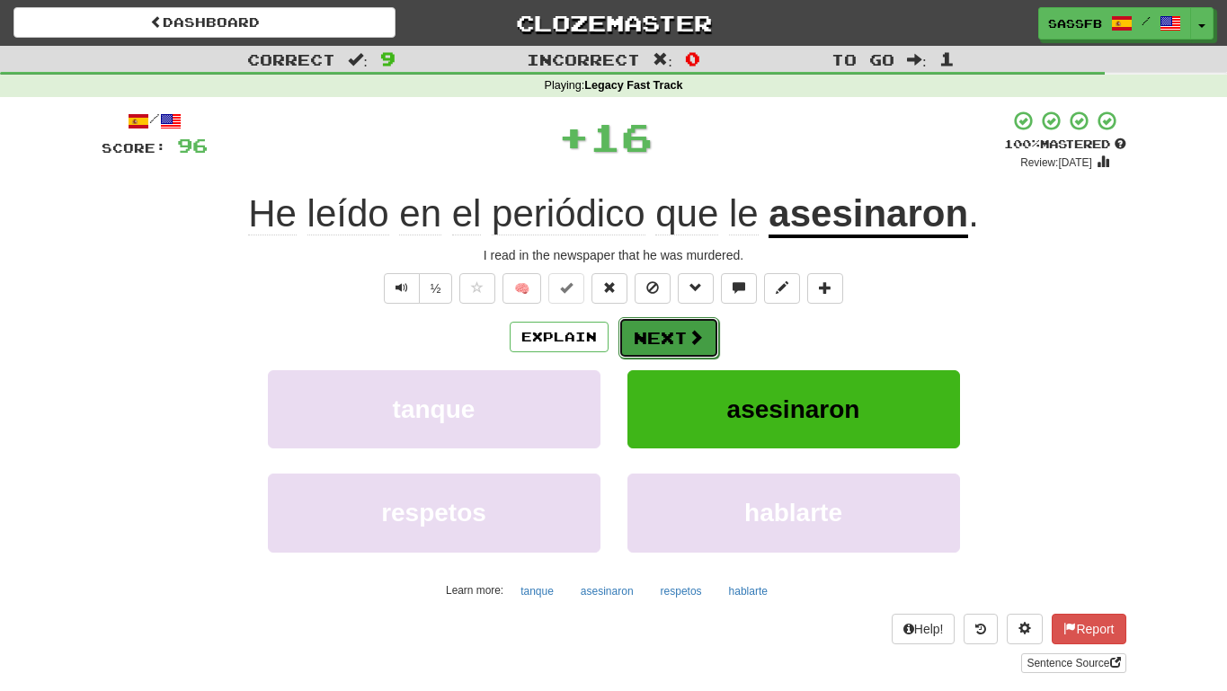
click at [663, 353] on button "Next" at bounding box center [668, 337] width 101 height 41
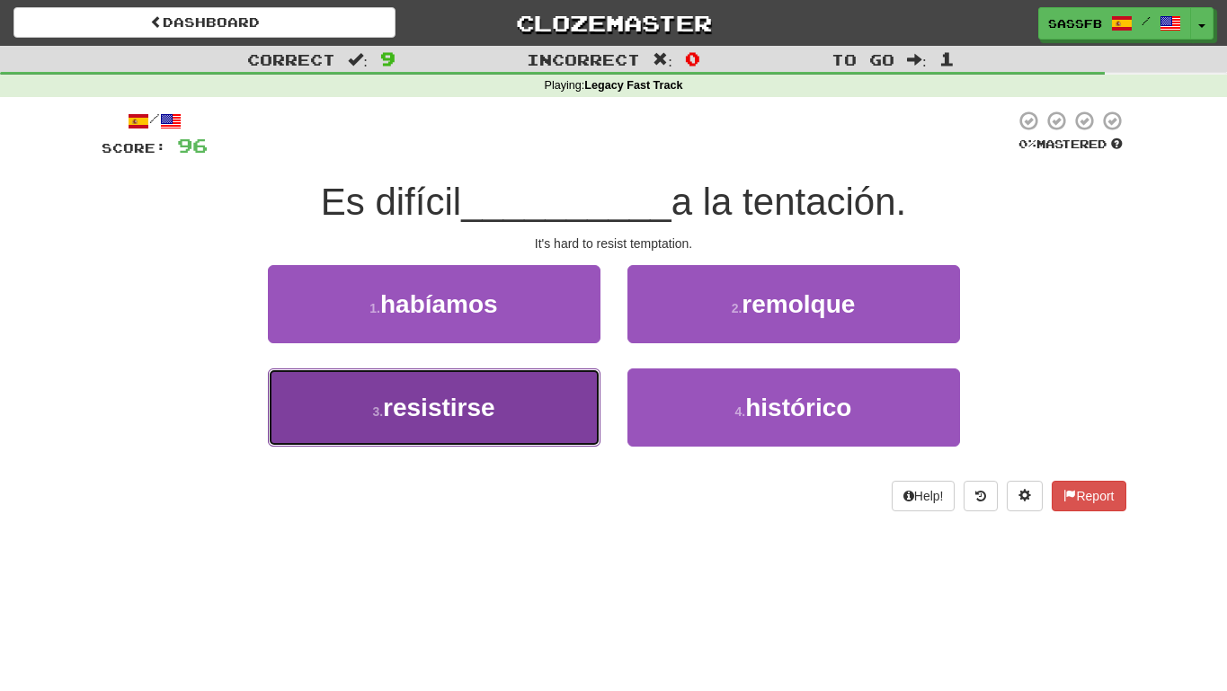
click at [469, 419] on span "resistirse" at bounding box center [439, 408] width 112 height 28
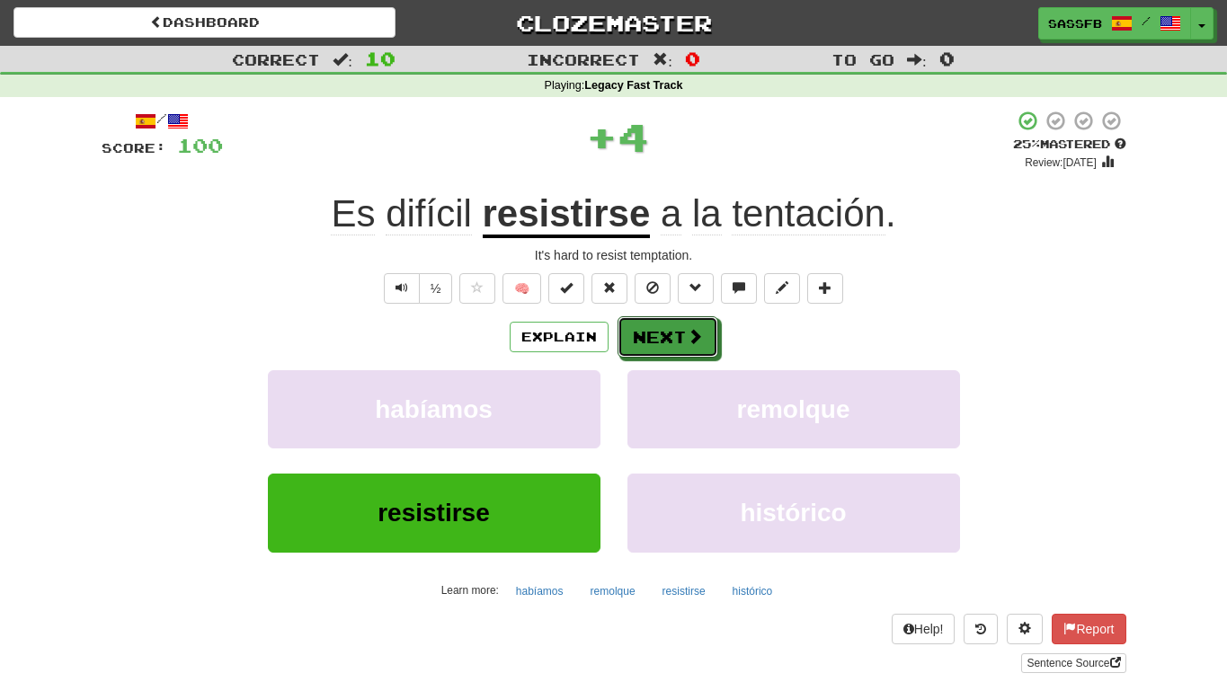
click at [698, 343] on span at bounding box center [695, 336] width 16 height 16
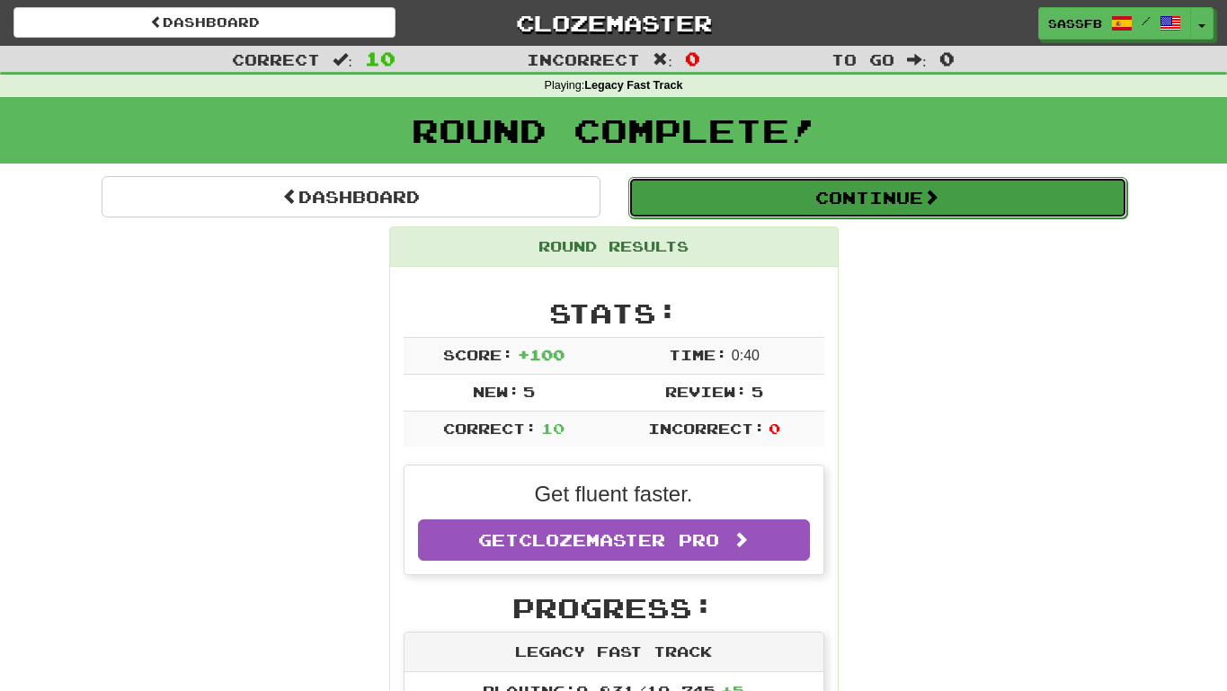
click at [1125, 204] on button "Continue" at bounding box center [877, 197] width 499 height 41
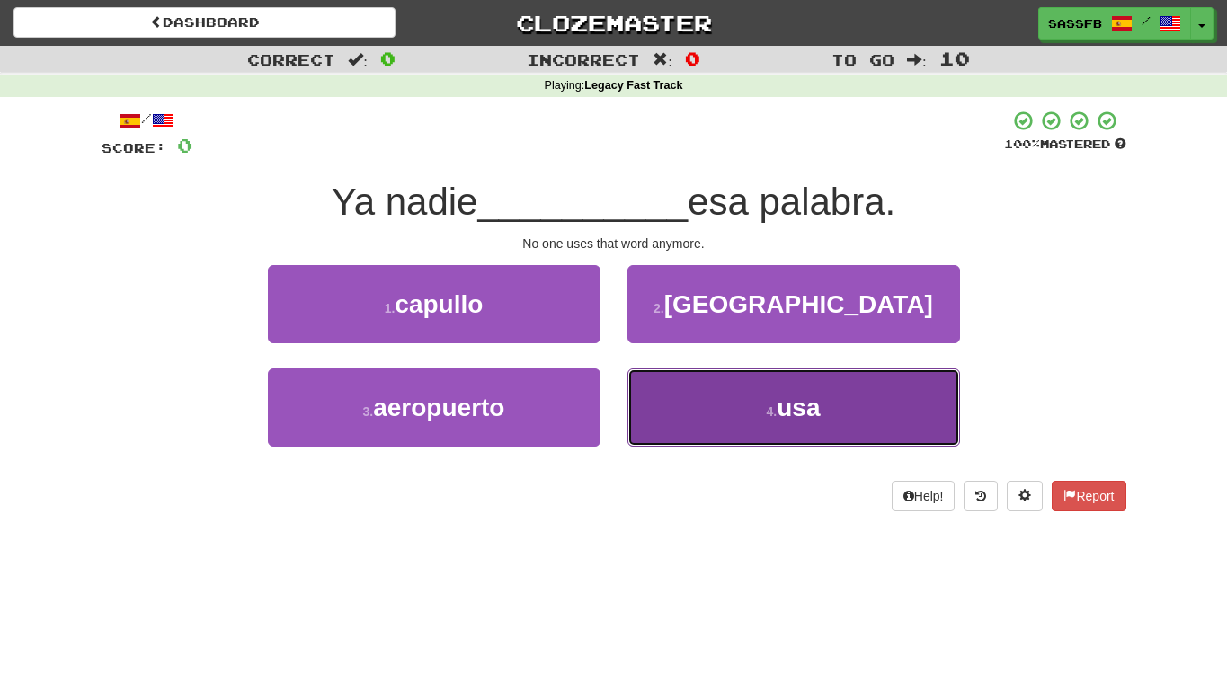
click at [756, 407] on button "4 . usa" at bounding box center [793, 408] width 333 height 78
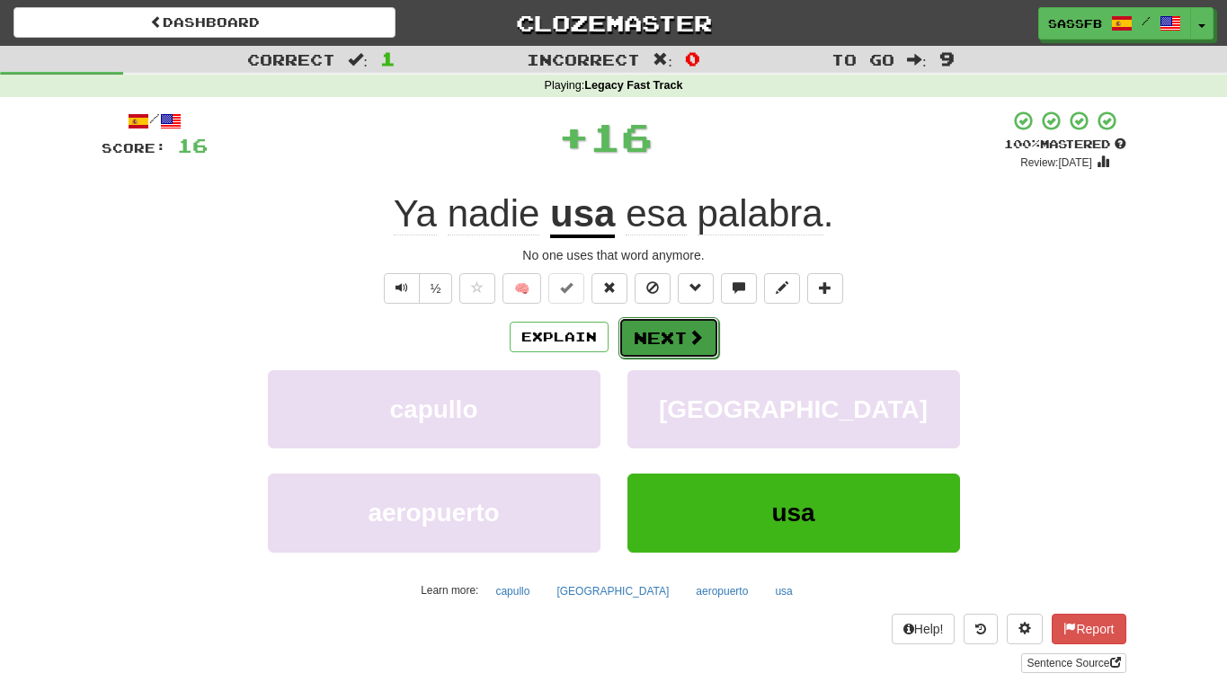
click at [706, 333] on button "Next" at bounding box center [668, 337] width 101 height 41
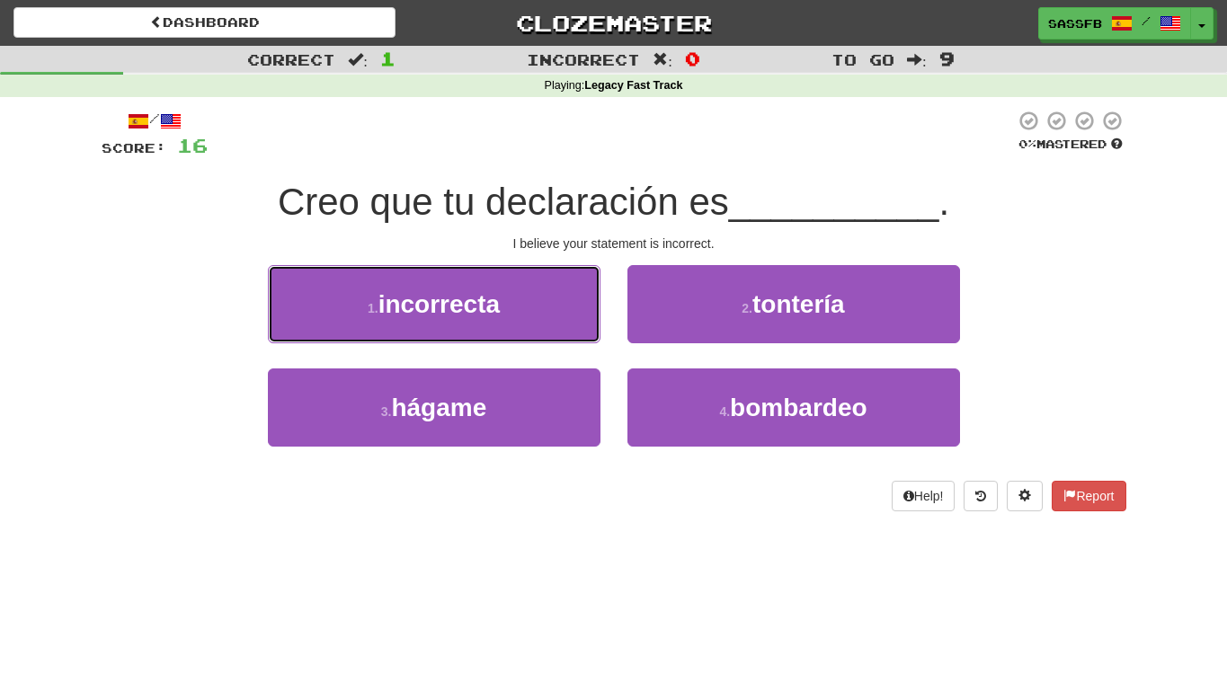
click at [368, 307] on small "1 ." at bounding box center [373, 308] width 11 height 14
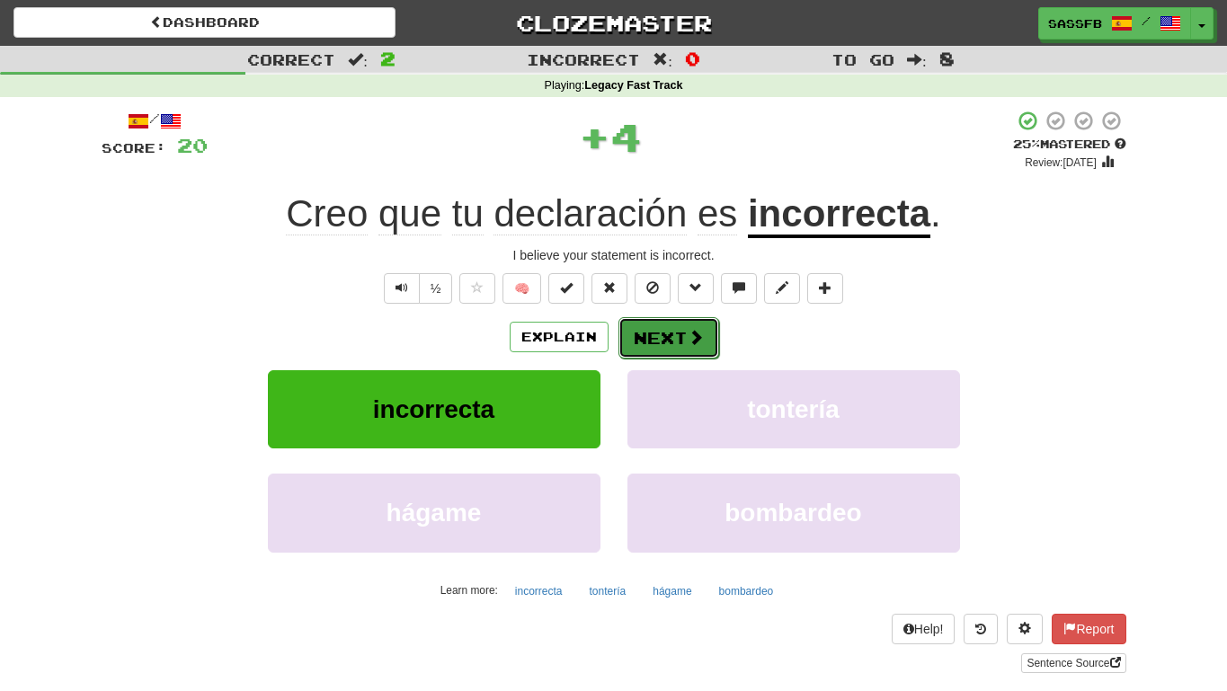
click at [651, 347] on button "Next" at bounding box center [668, 337] width 101 height 41
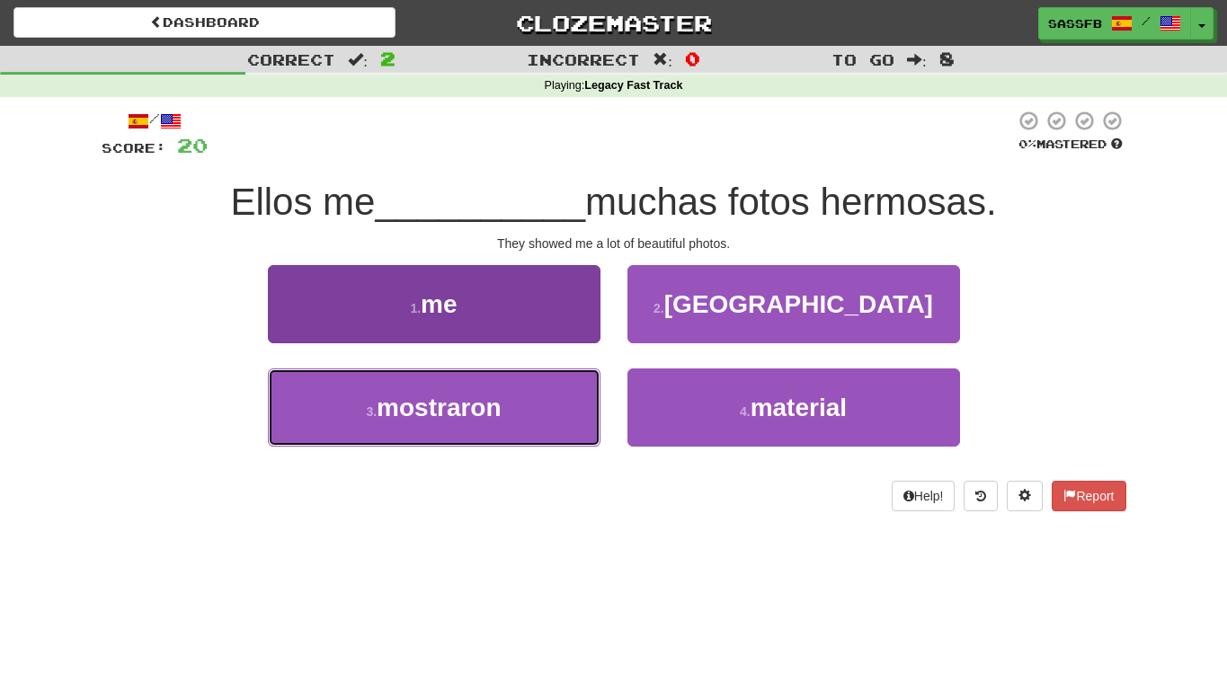
click at [445, 437] on button "3 . mostraron" at bounding box center [434, 408] width 333 height 78
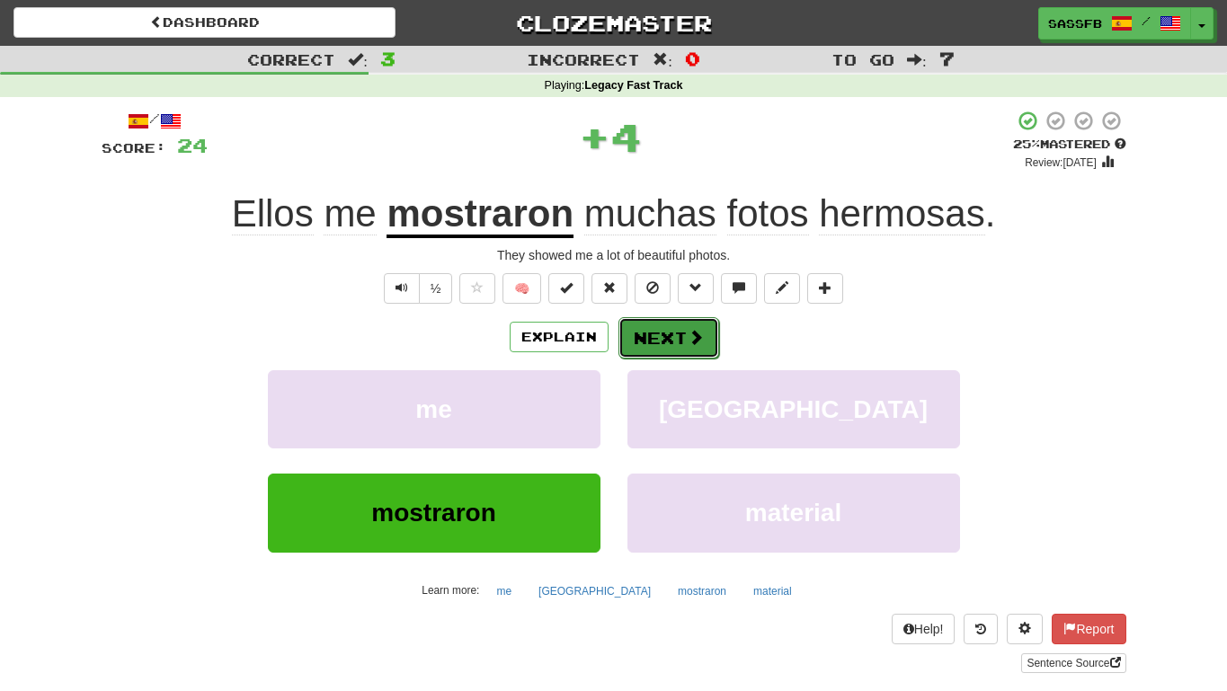
click at [650, 334] on button "Next" at bounding box center [668, 337] width 101 height 41
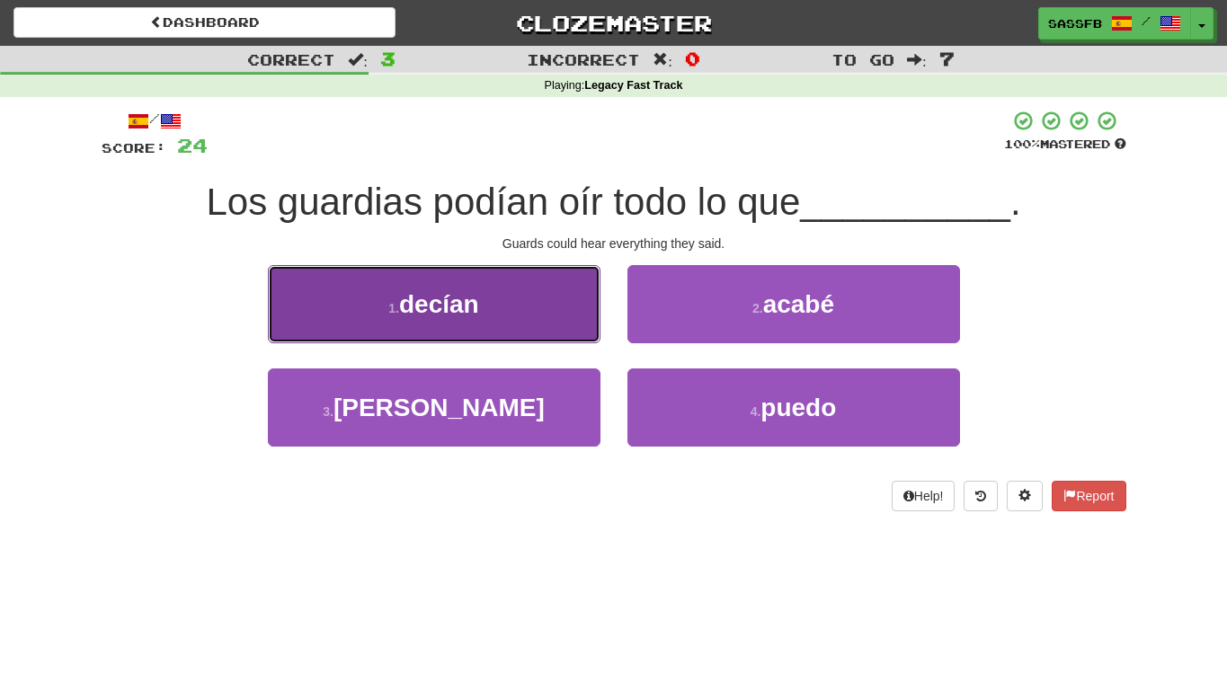
click at [374, 318] on button "1 . decían" at bounding box center [434, 304] width 333 height 78
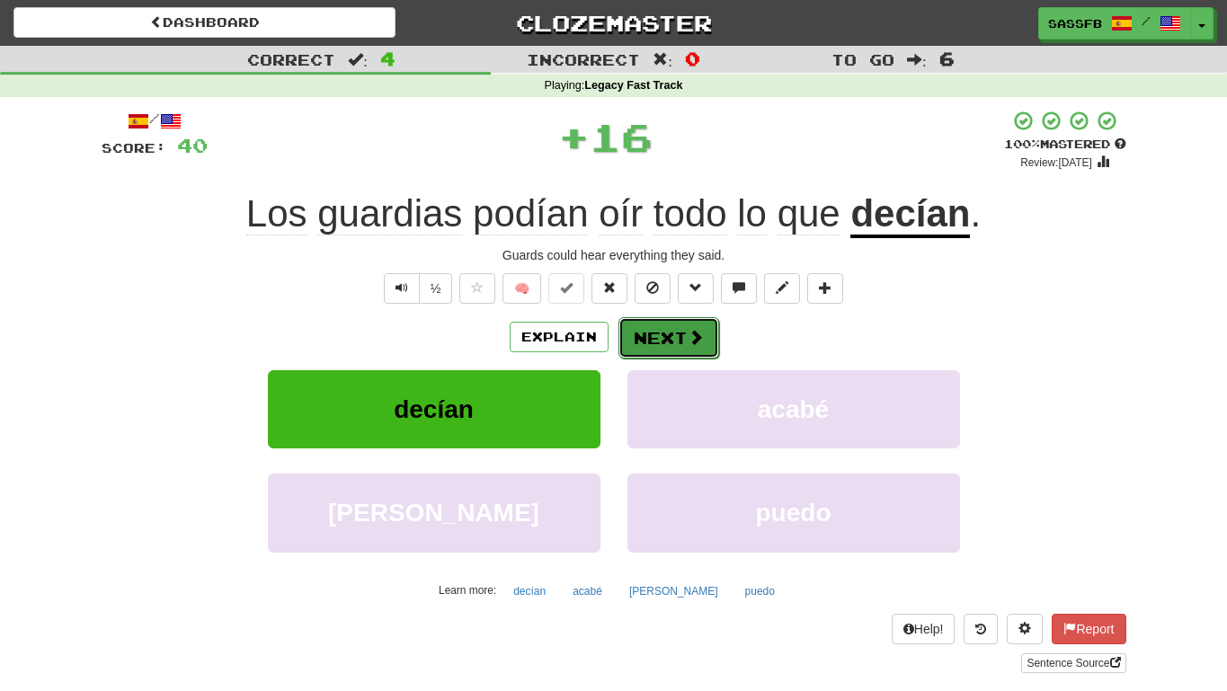
click at [669, 344] on button "Next" at bounding box center [668, 337] width 101 height 41
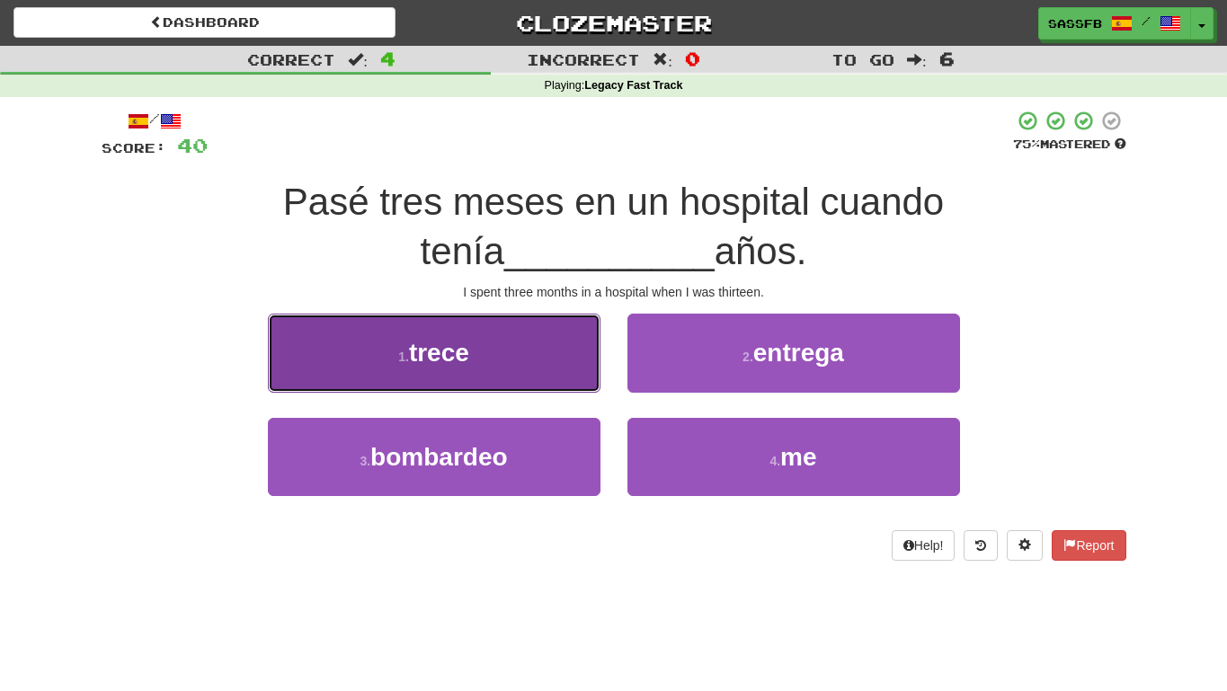
click at [398, 355] on small "1 ." at bounding box center [403, 357] width 11 height 14
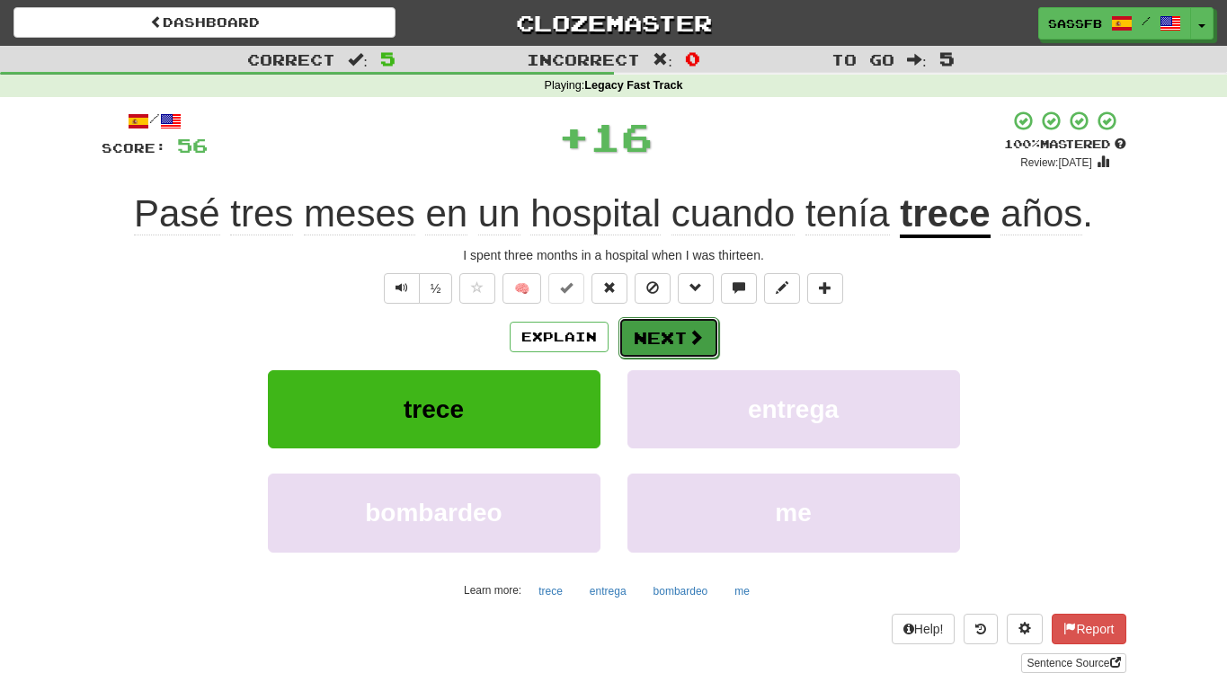
click at [711, 343] on button "Next" at bounding box center [668, 337] width 101 height 41
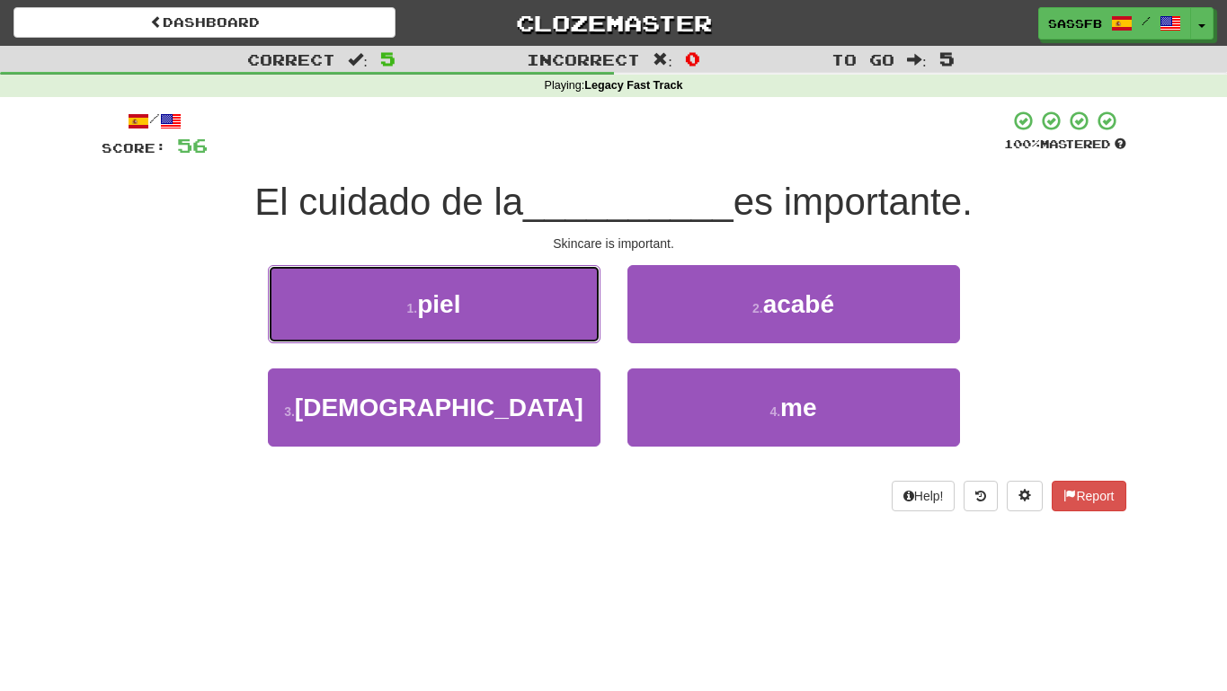
click at [499, 300] on button "1 . piel" at bounding box center [434, 304] width 333 height 78
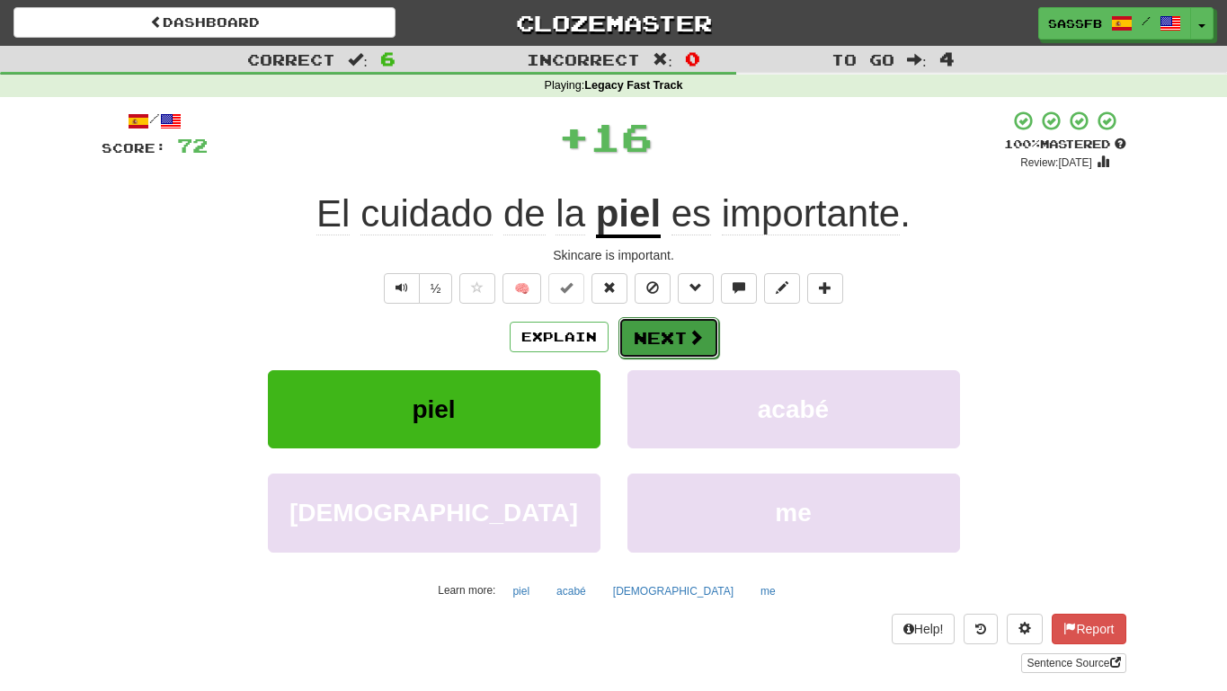
click at [679, 334] on button "Next" at bounding box center [668, 337] width 101 height 41
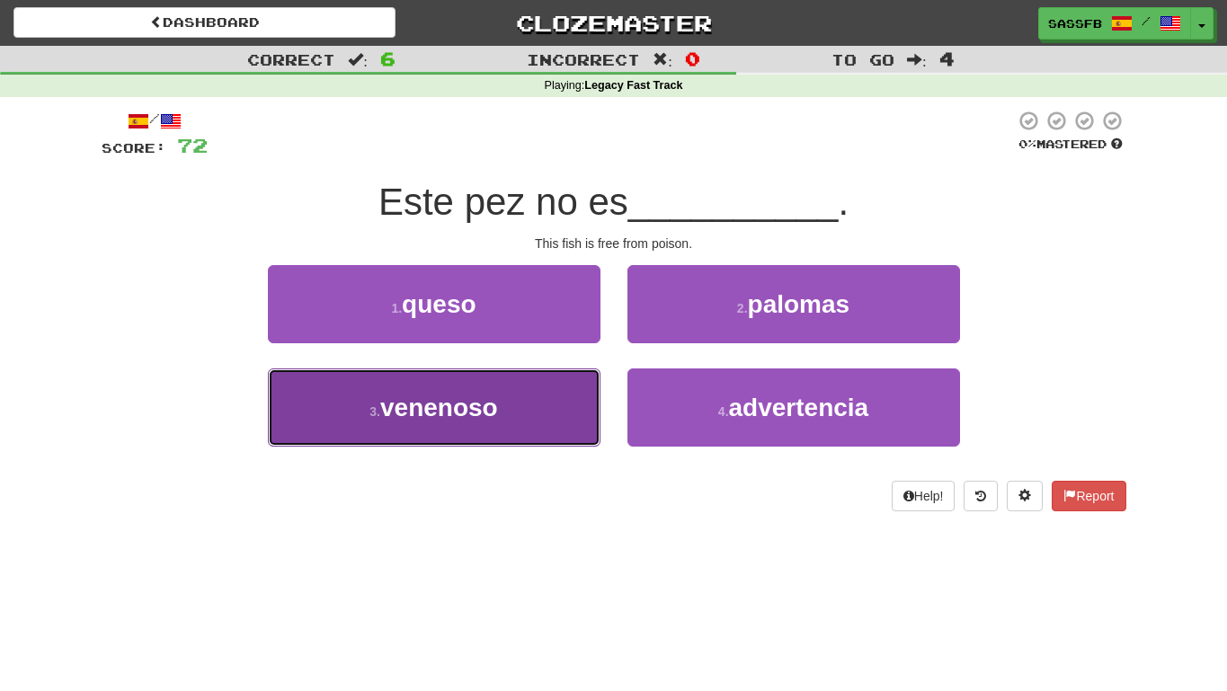
click at [511, 417] on button "3 . venenoso" at bounding box center [434, 408] width 333 height 78
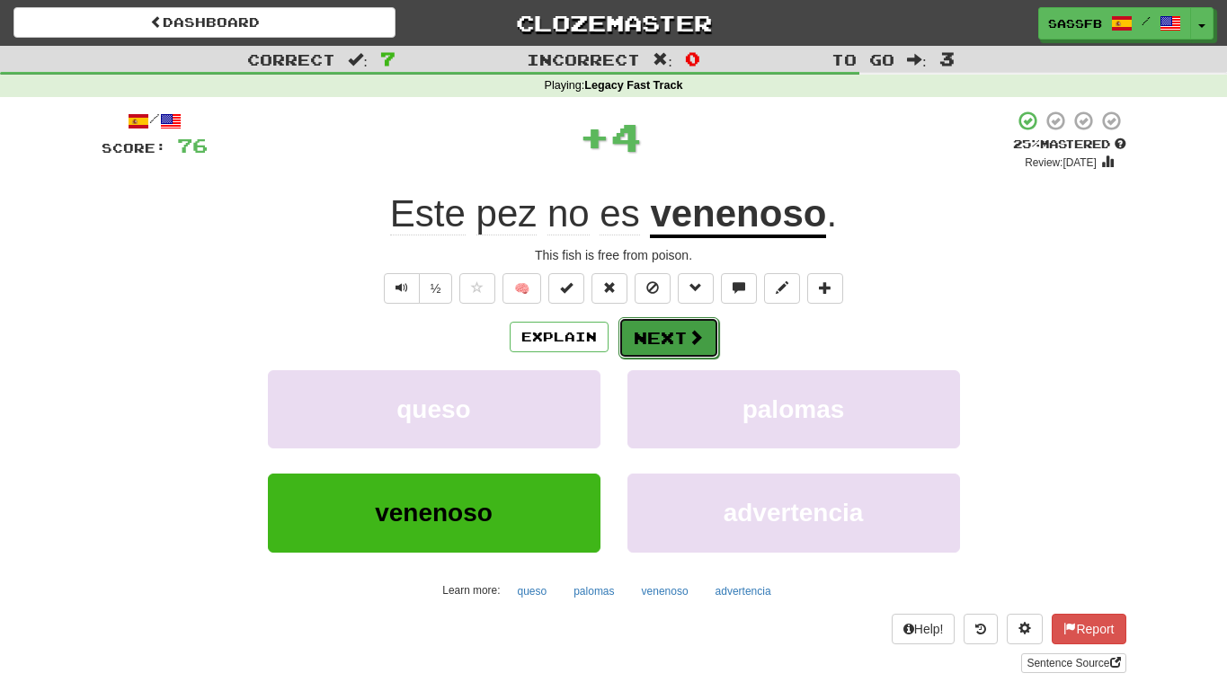
click at [671, 337] on button "Next" at bounding box center [668, 337] width 101 height 41
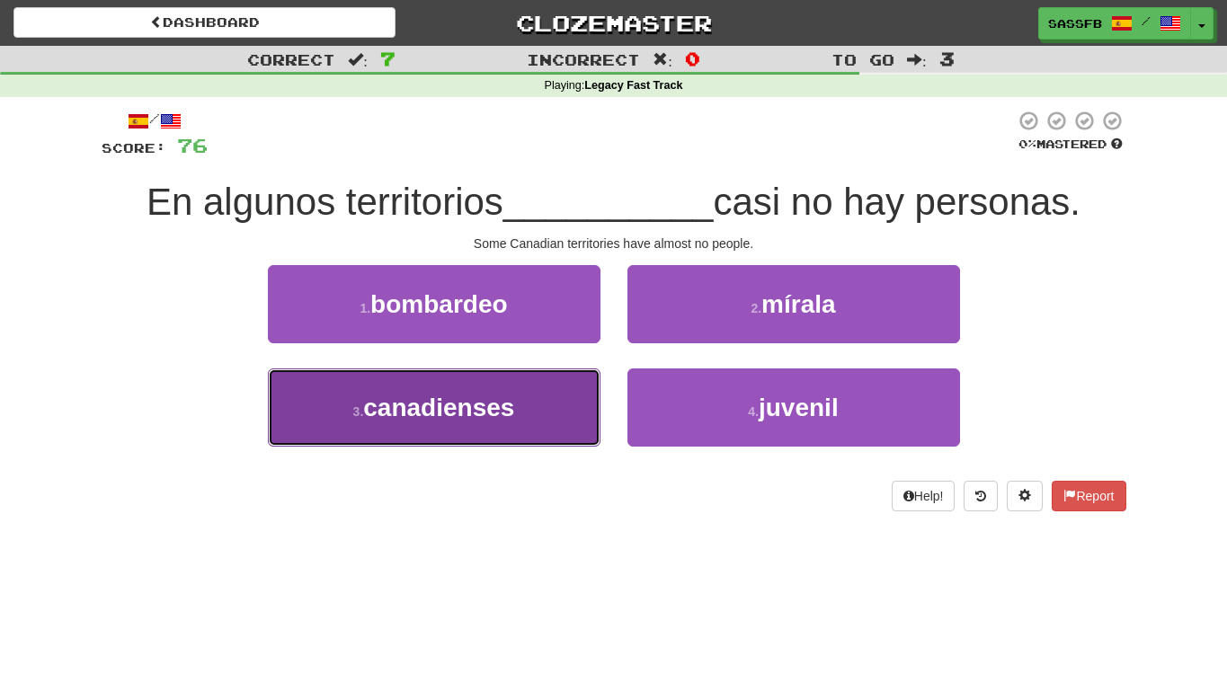
click at [476, 434] on button "3 . canadienses" at bounding box center [434, 408] width 333 height 78
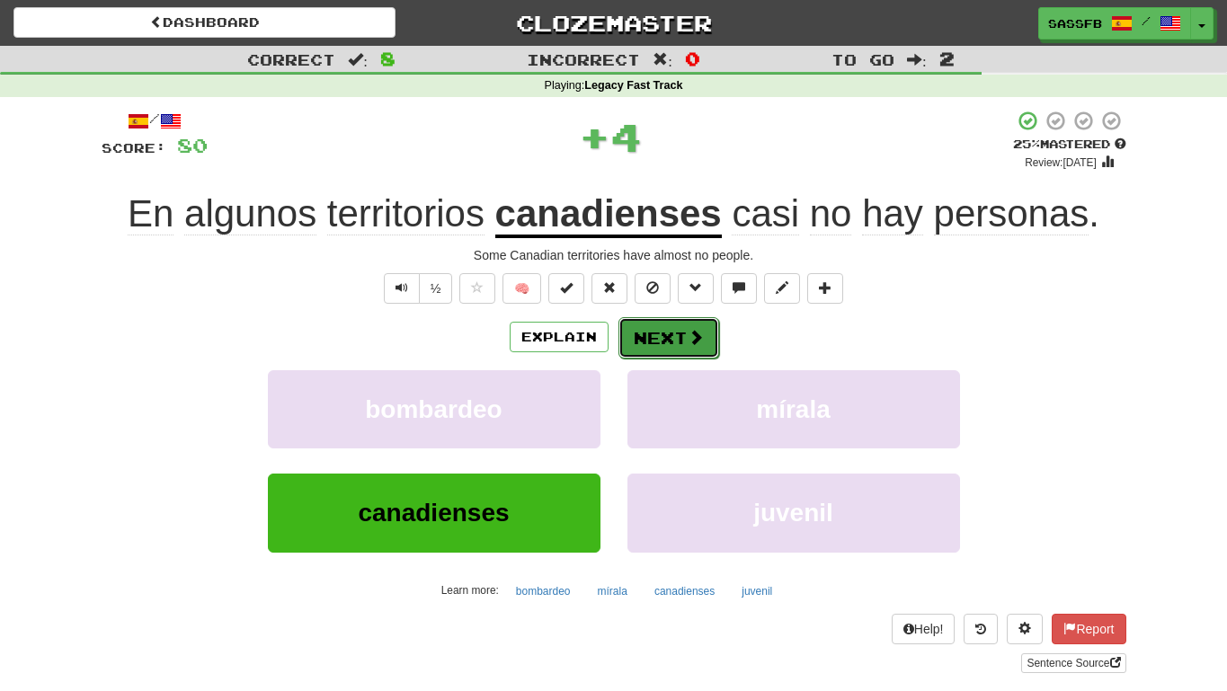
click at [688, 336] on span at bounding box center [696, 337] width 16 height 16
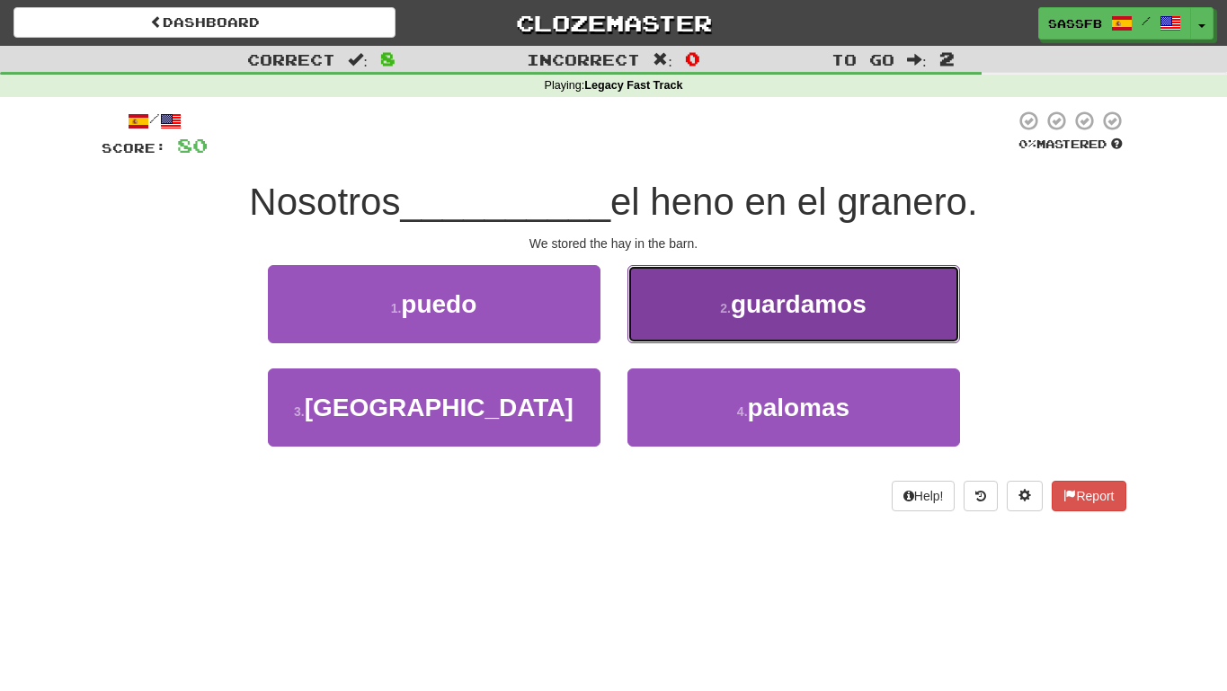
click at [852, 300] on span "guardamos" at bounding box center [799, 304] width 136 height 28
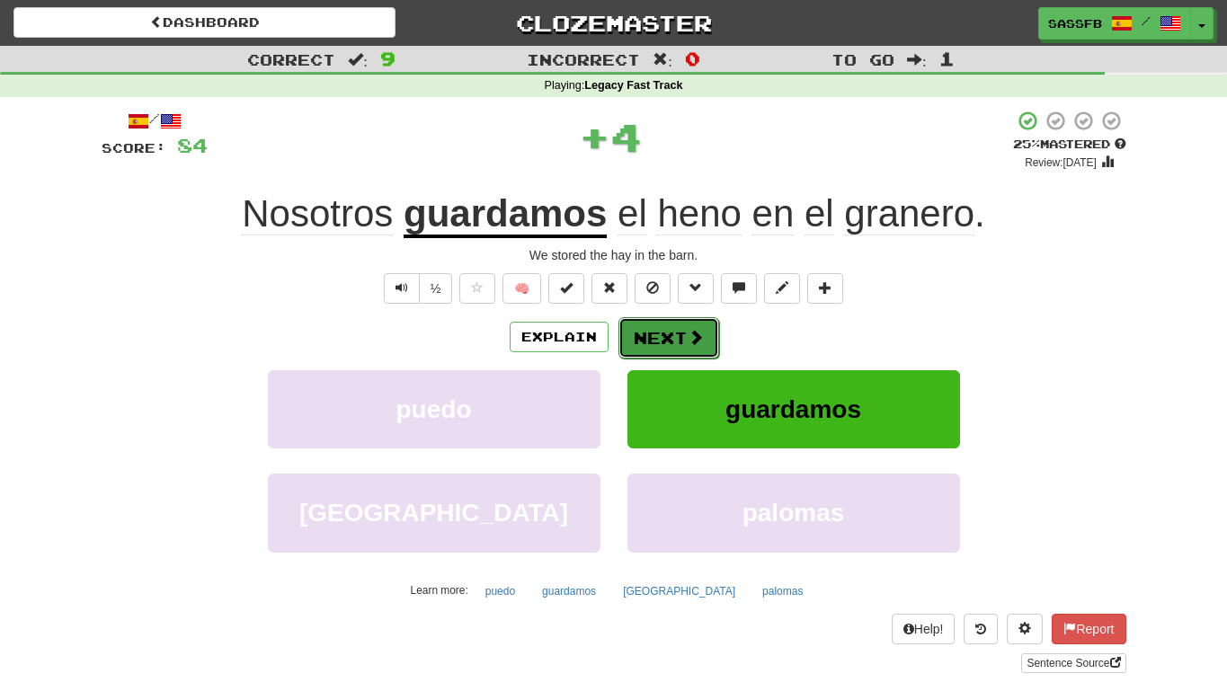
click at [652, 342] on button "Next" at bounding box center [668, 337] width 101 height 41
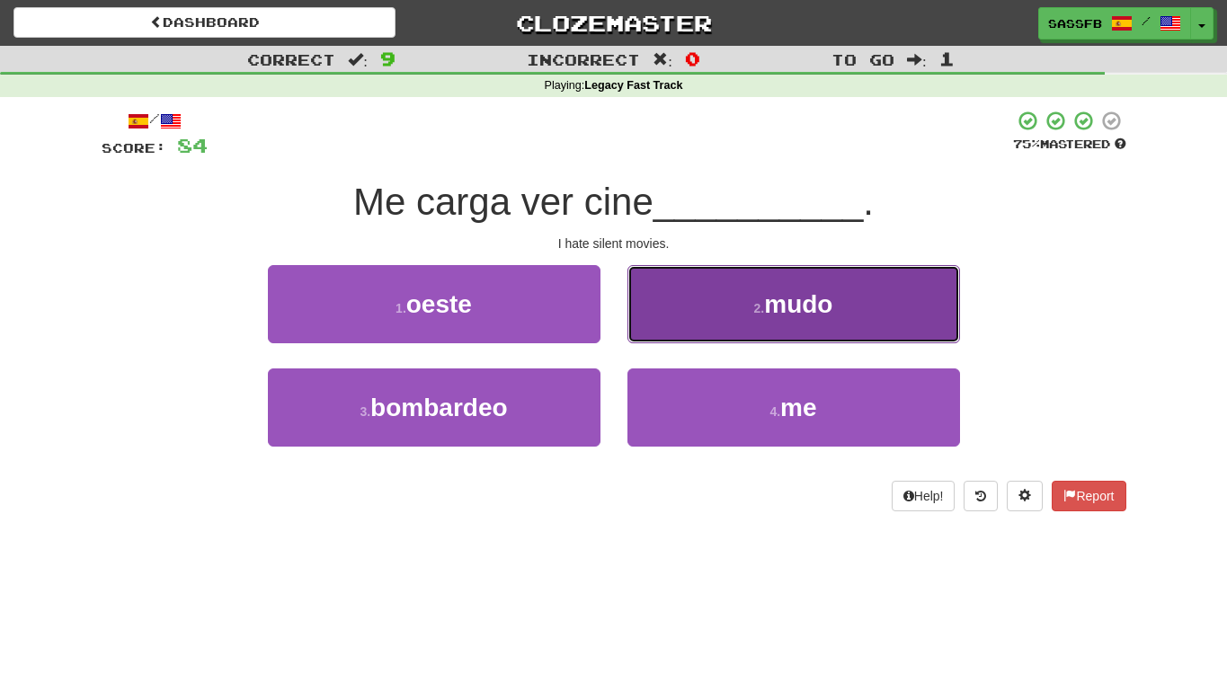
click at [707, 314] on button "2 . mudo" at bounding box center [793, 304] width 333 height 78
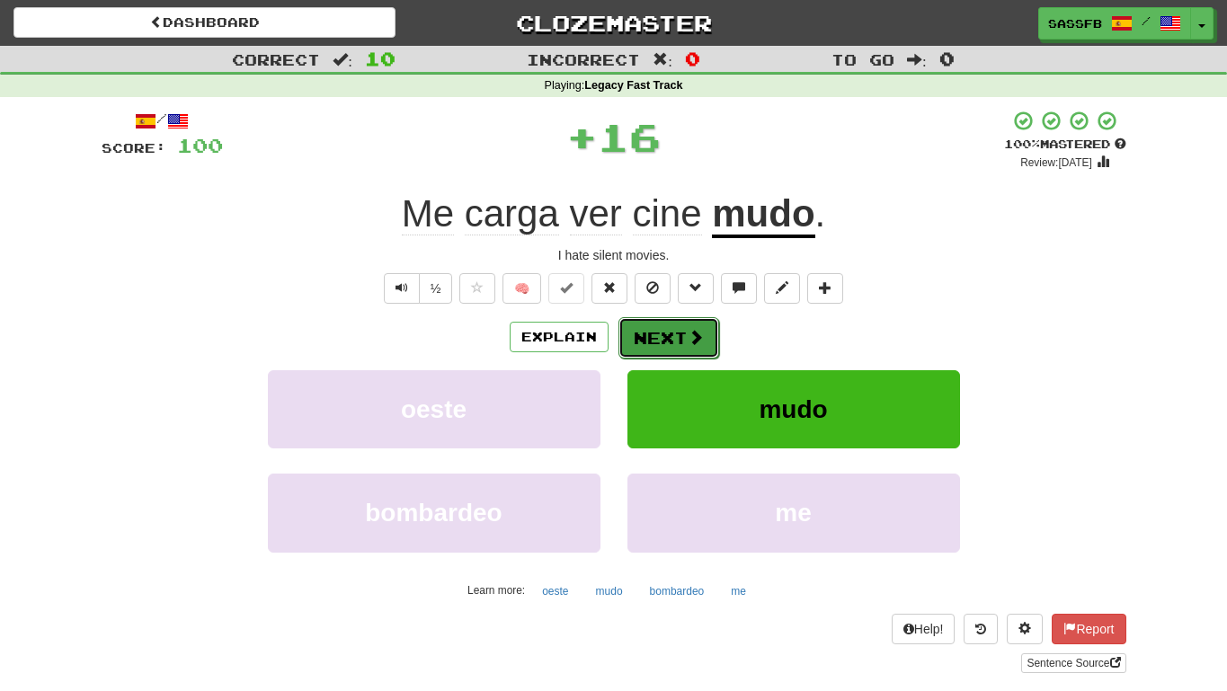
click at [646, 342] on button "Next" at bounding box center [668, 337] width 101 height 41
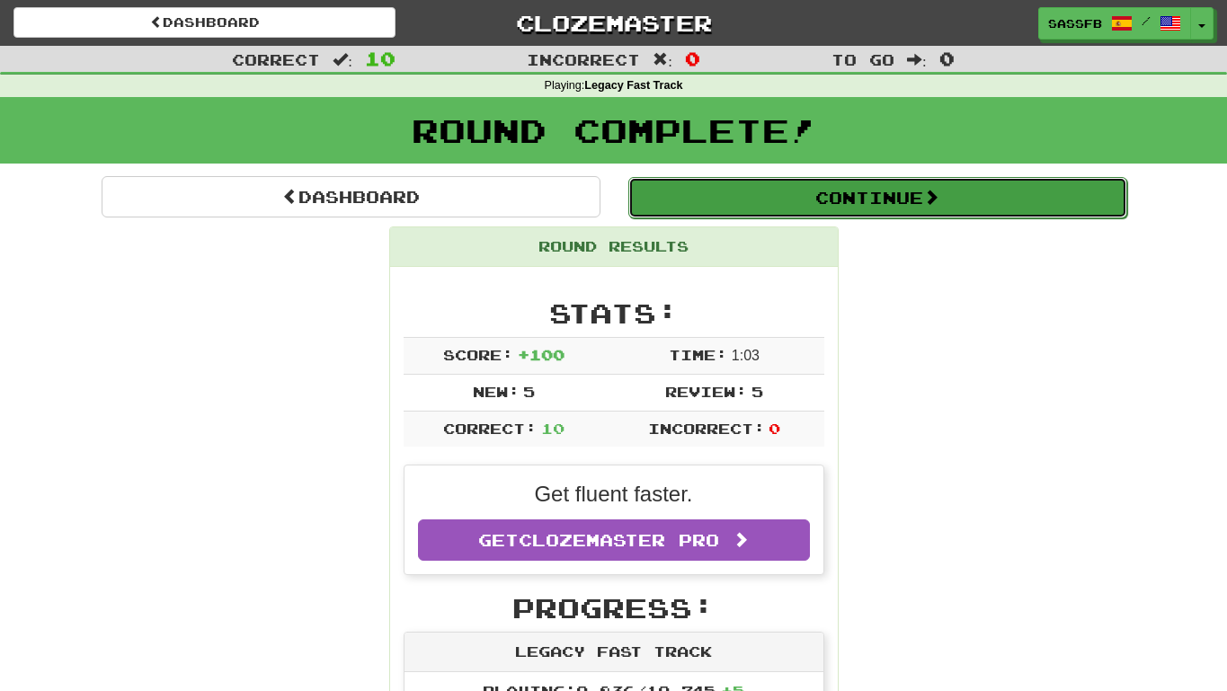
click at [943, 208] on button "Continue" at bounding box center [877, 197] width 499 height 41
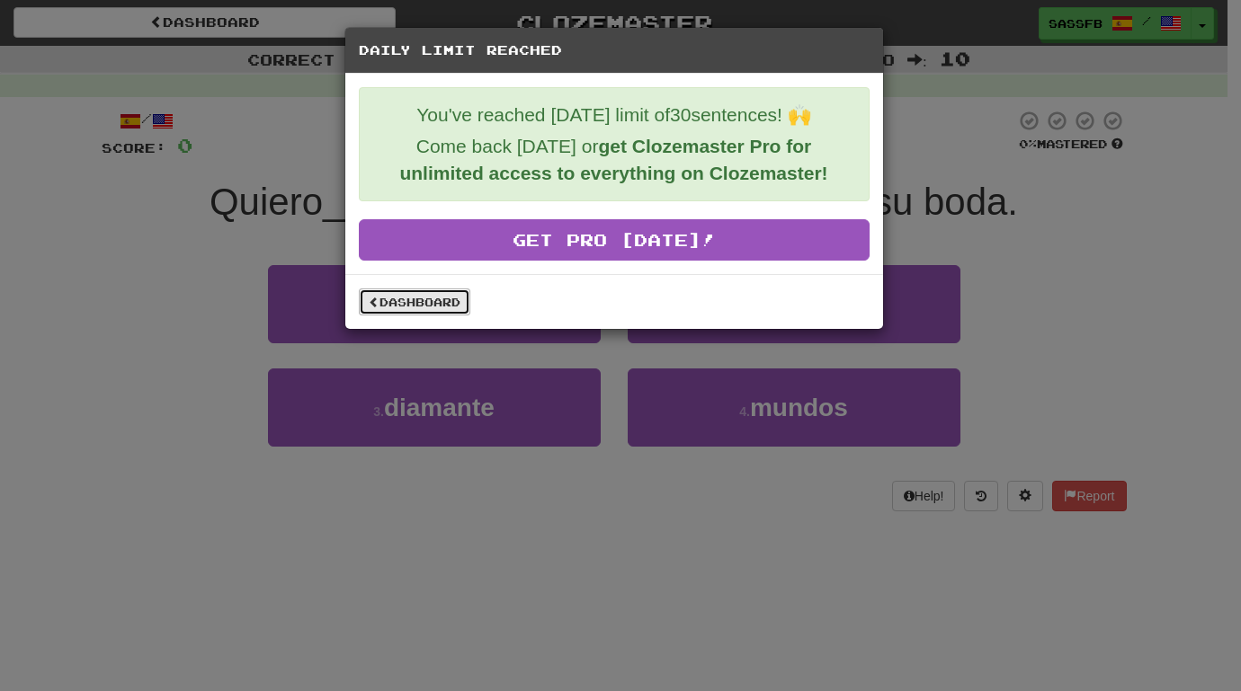
click at [403, 298] on link "Dashboard" at bounding box center [414, 302] width 111 height 27
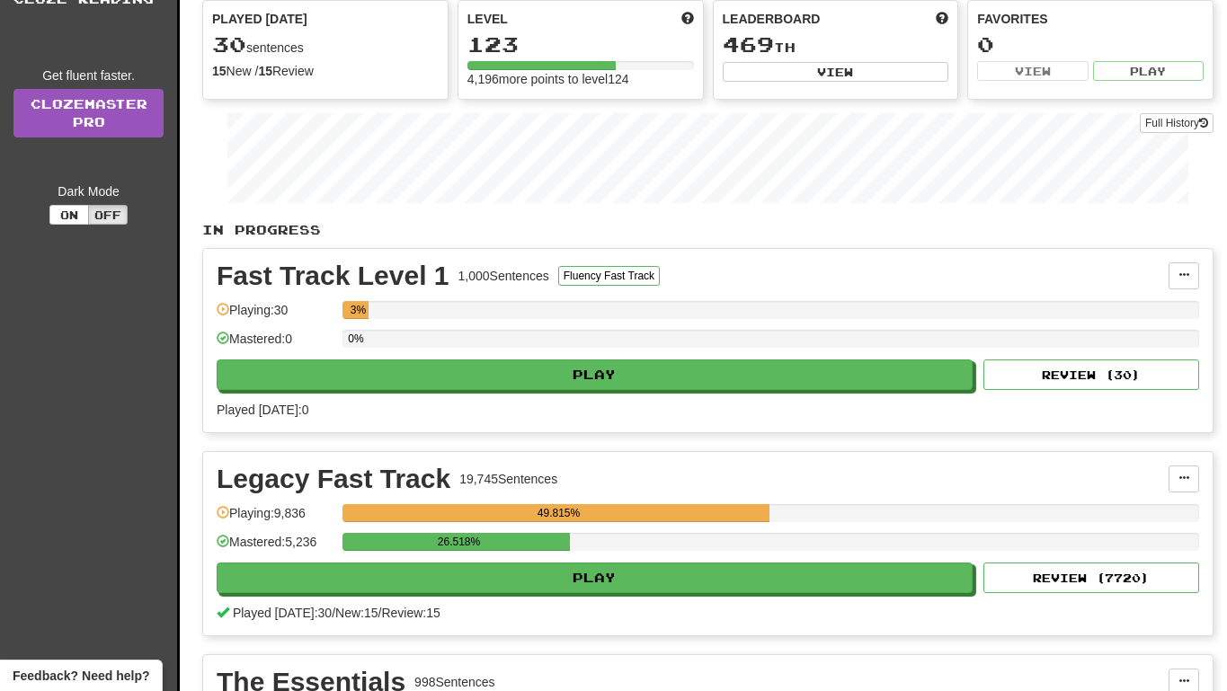
scroll to position [278, 0]
